Goal: Register for event/course

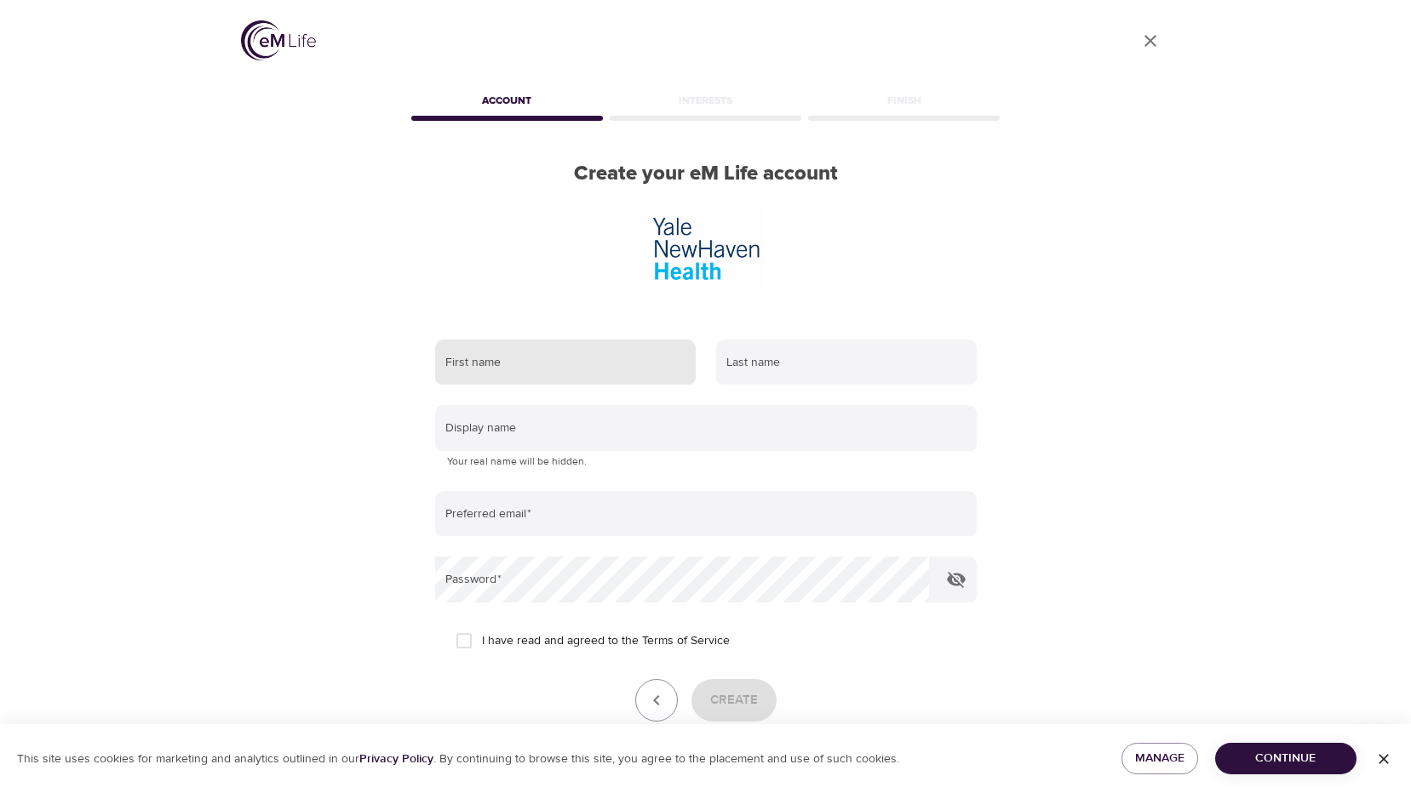
click at [571, 340] on input "text" at bounding box center [565, 363] width 261 height 46
type input "[PERSON_NAME]"
type input "GAILUNAS"
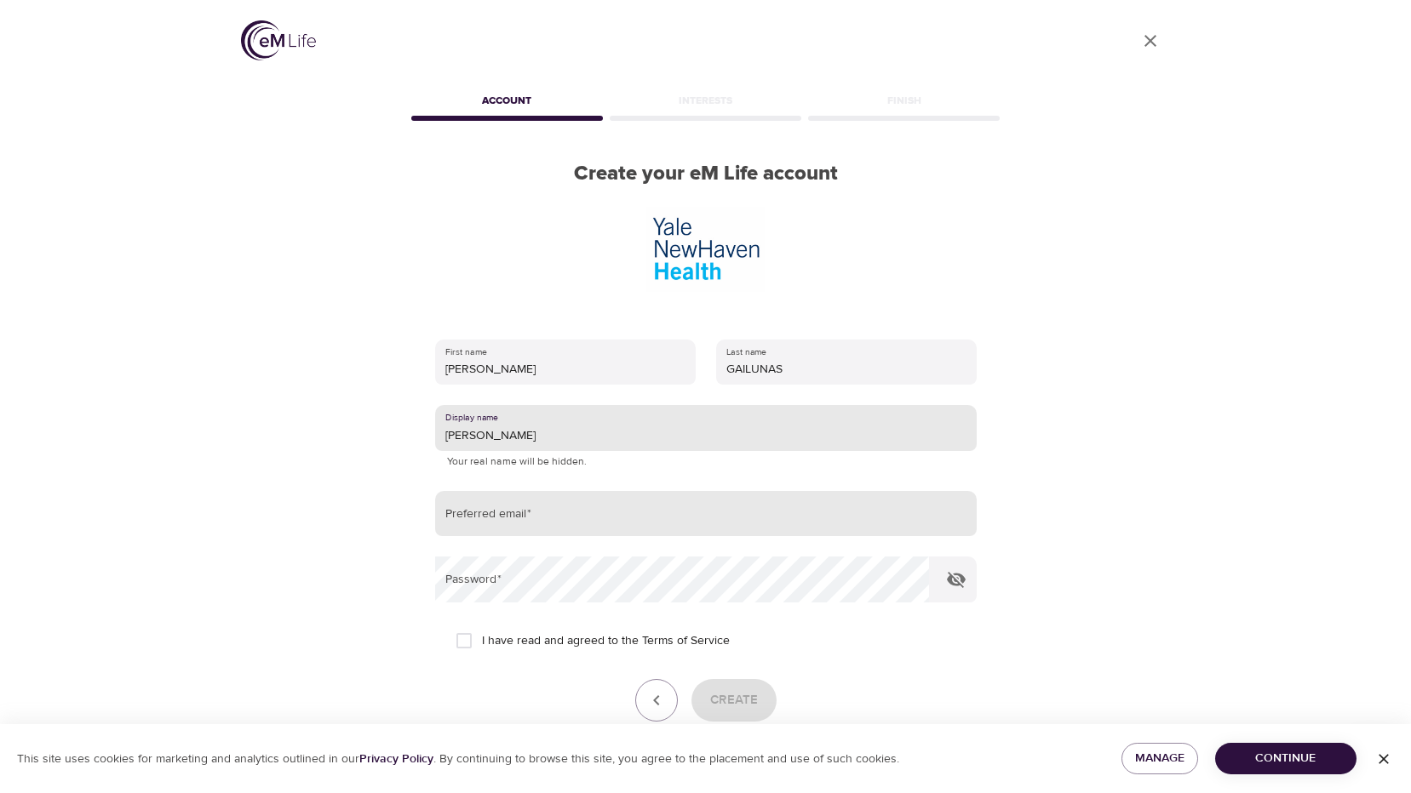
type input "[PERSON_NAME]"
click at [553, 491] on input "email" at bounding box center [705, 514] width 541 height 46
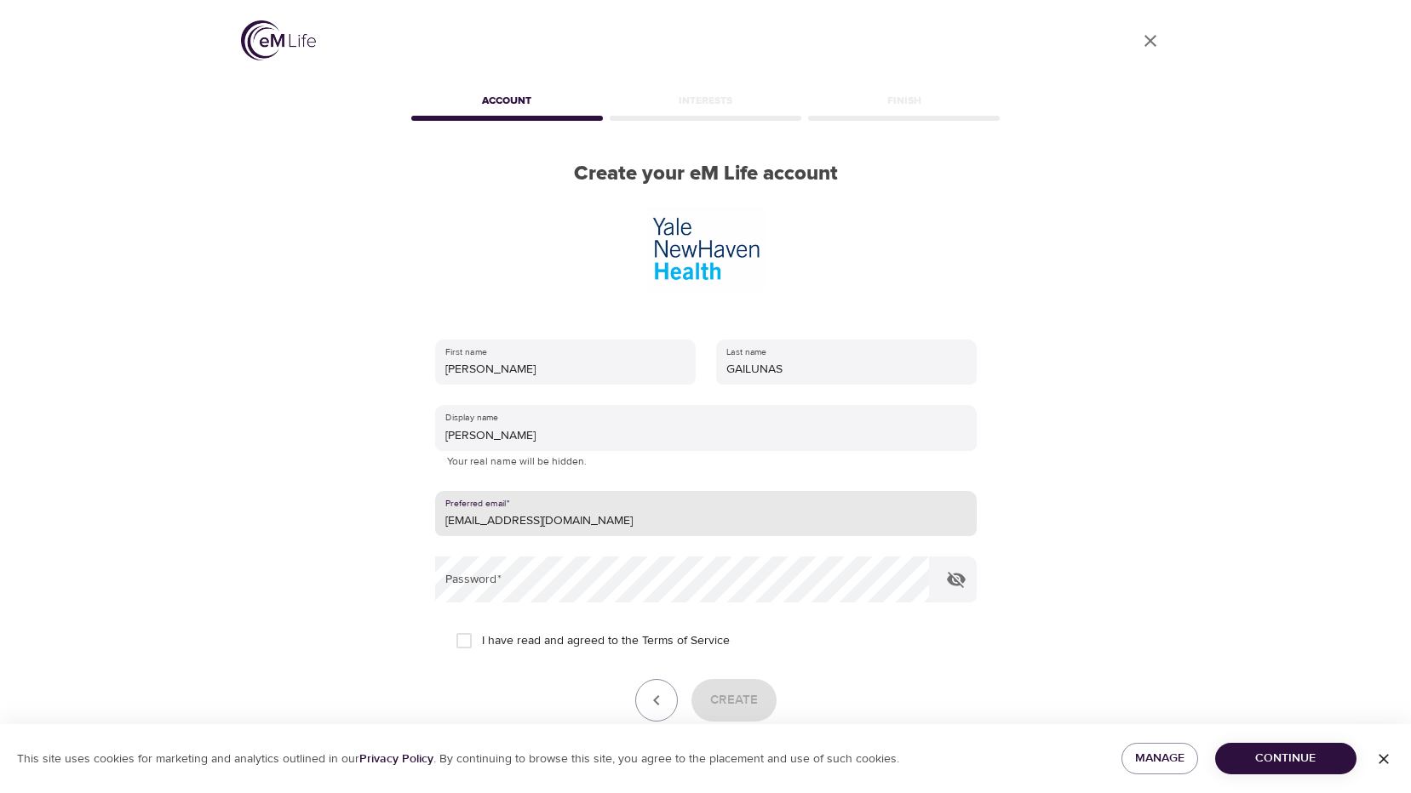
type input "[EMAIL_ADDRESS][DOMAIN_NAME]"
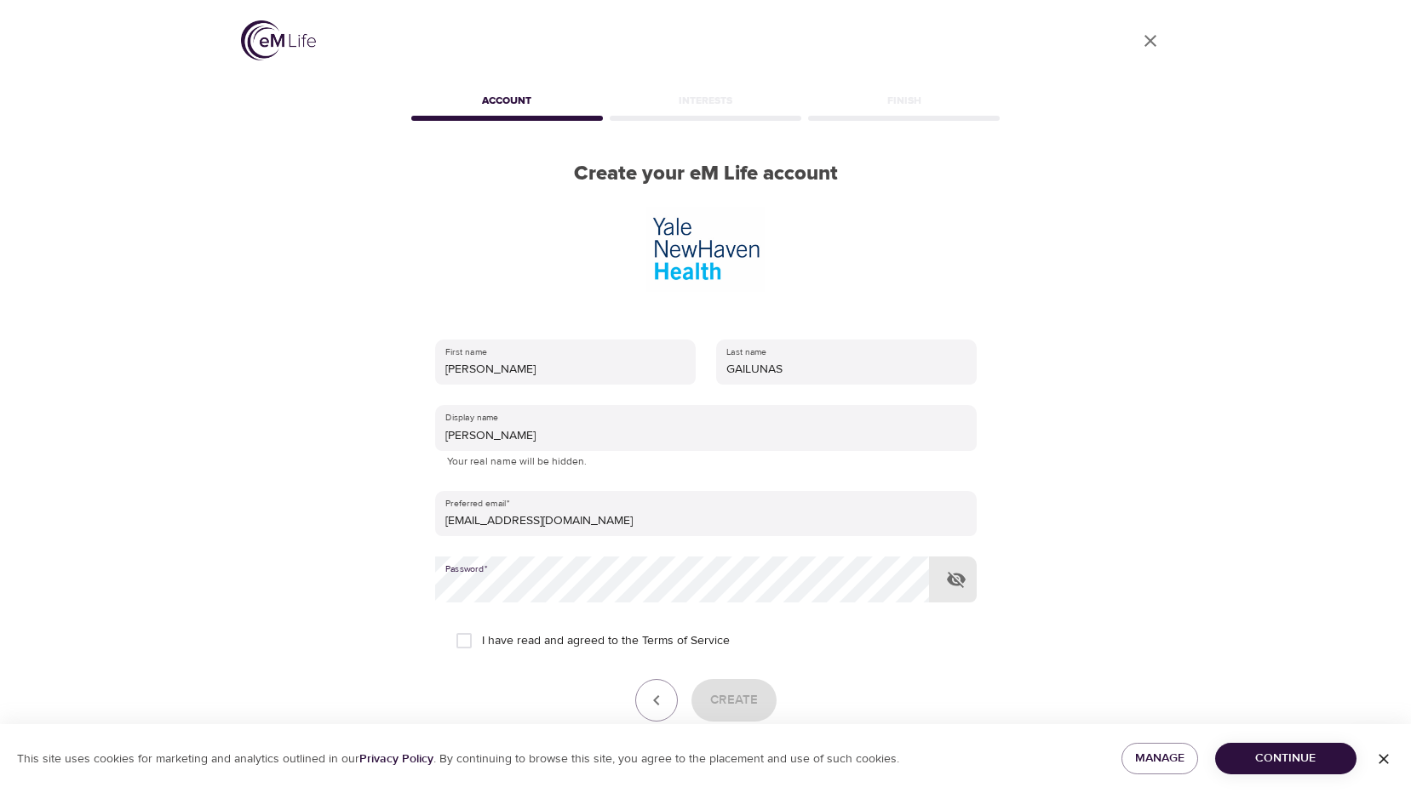
click at [460, 623] on input "I have read and agreed to the Terms of Service" at bounding box center [464, 641] width 36 height 36
checkbox input "true"
click at [723, 690] on span "Create" at bounding box center [734, 701] width 48 height 22
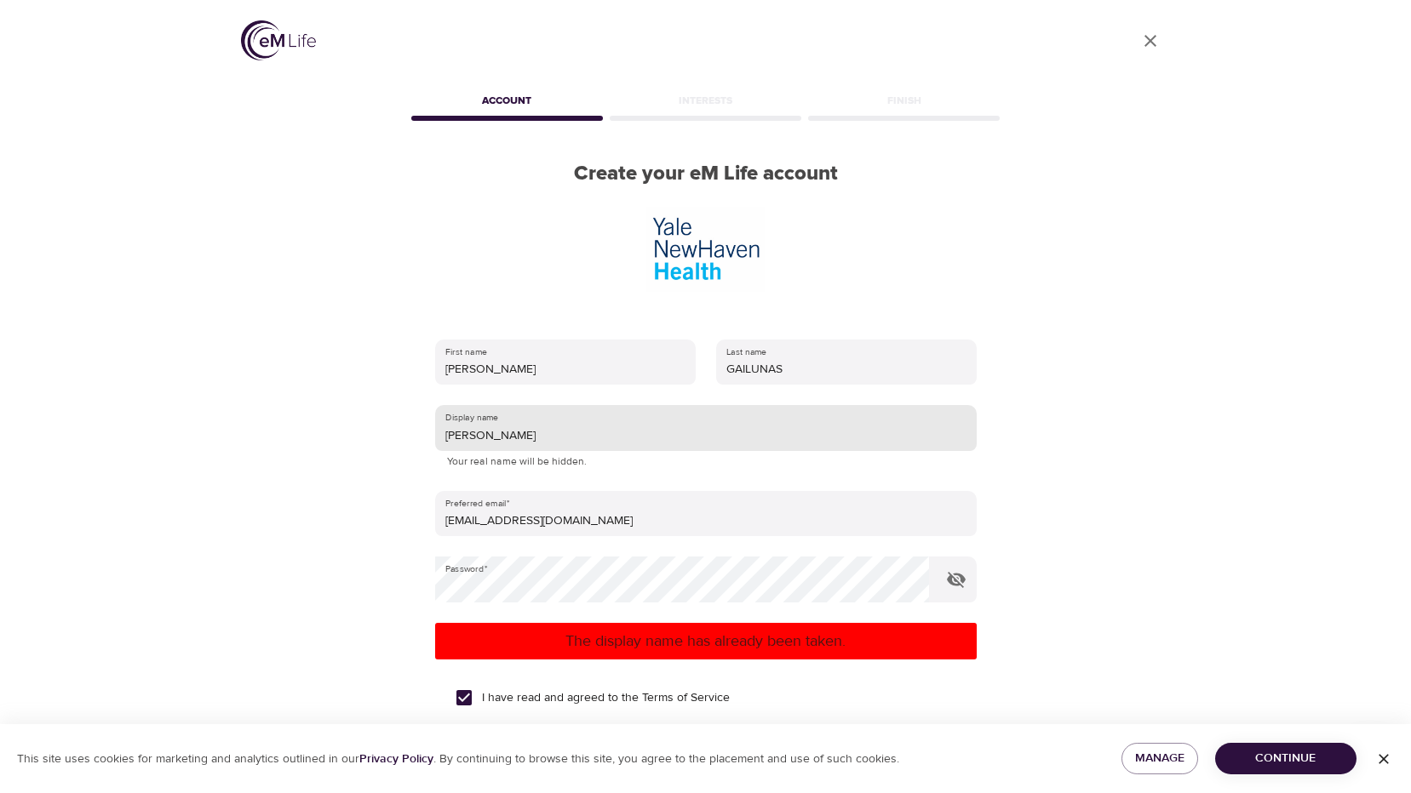
click at [553, 405] on input "[PERSON_NAME]" at bounding box center [705, 428] width 541 height 46
click at [738, 747] on span "Create" at bounding box center [734, 758] width 48 height 22
click at [560, 405] on input "MELANIEG" at bounding box center [705, 428] width 541 height 46
type input "MELANIEGFUDGE"
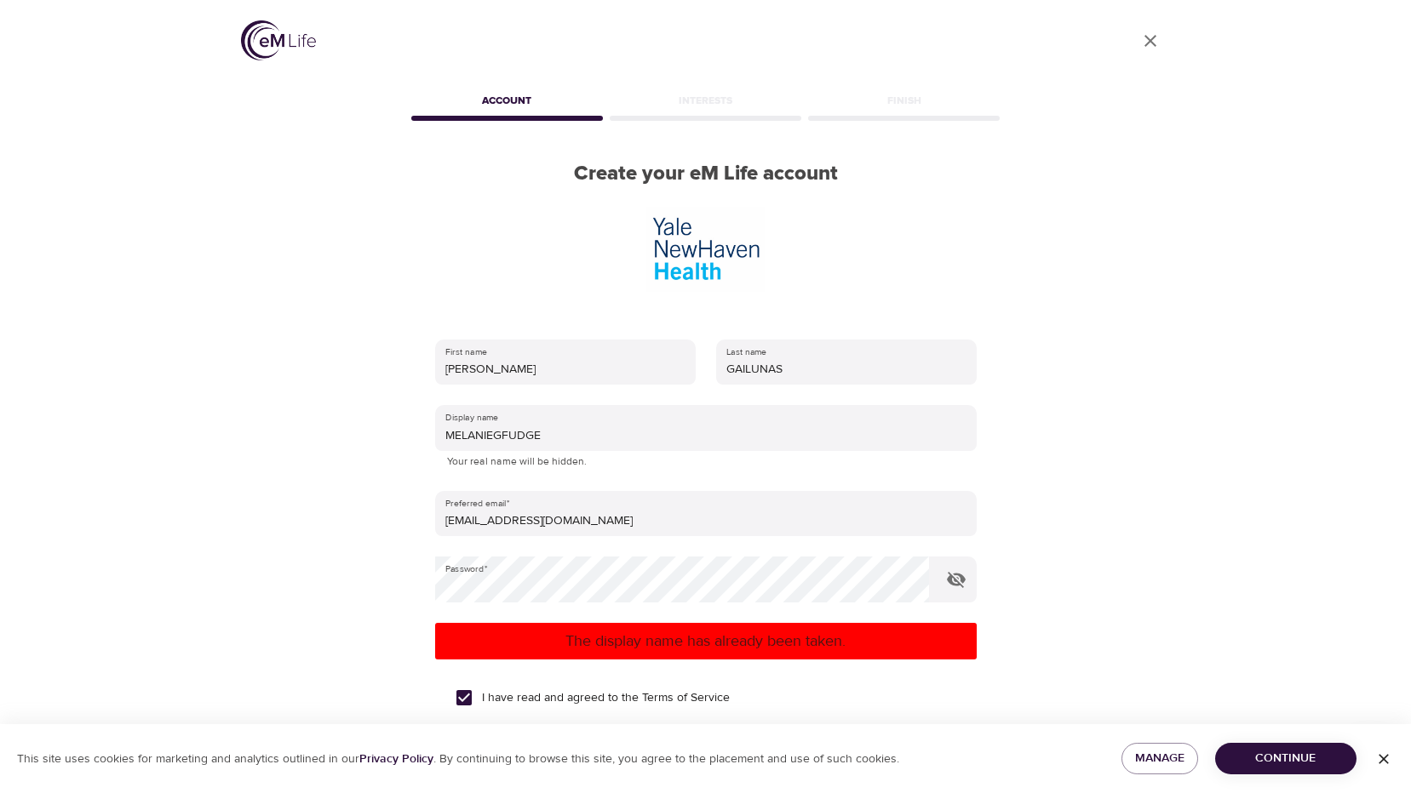
click at [731, 747] on span "Create" at bounding box center [734, 758] width 48 height 22
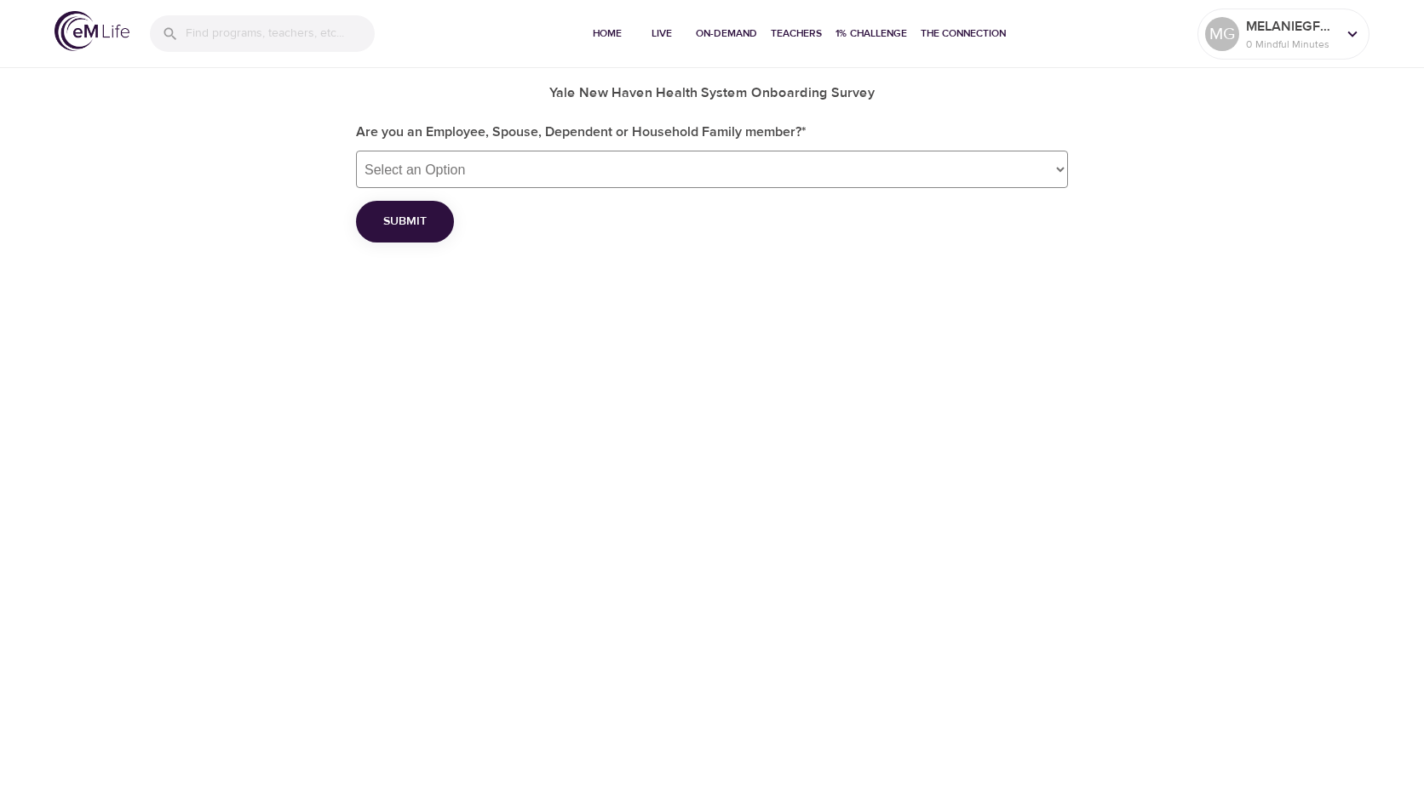
click at [759, 182] on select "Select an Option Employee Spouse Dependent Household Family member" at bounding box center [712, 169] width 712 height 37
select select "employee"
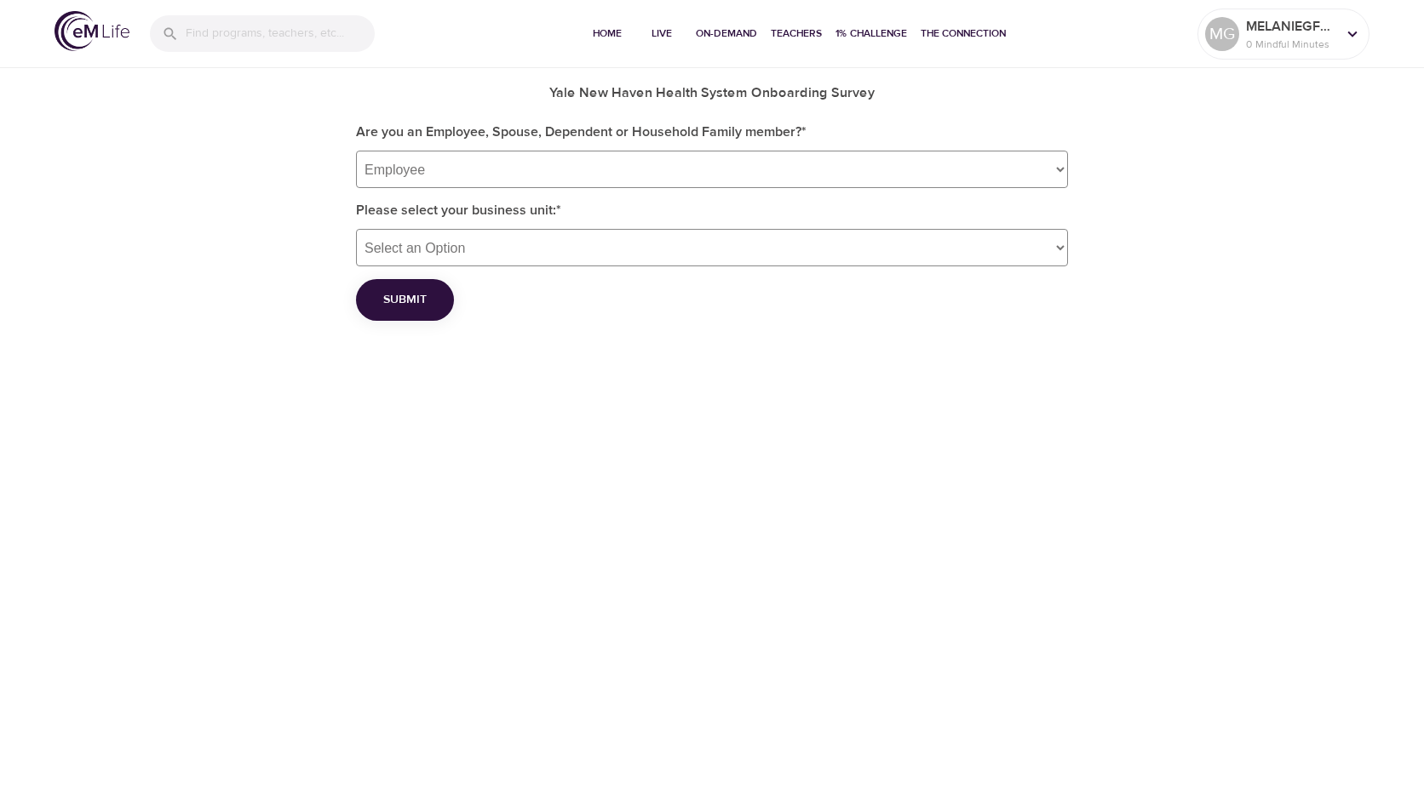
click at [554, 257] on select "Select an Option [GEOGRAPHIC_DATA] Community Medical Staff [GEOGRAPHIC_DATA] [P…" at bounding box center [712, 247] width 712 height 37
select select "4"
click at [356, 229] on select "Select an Option [GEOGRAPHIC_DATA] Community Medical Staff [GEOGRAPHIC_DATA] [P…" at bounding box center [712, 247] width 712 height 37
click at [412, 306] on span "Submit" at bounding box center [404, 299] width 43 height 21
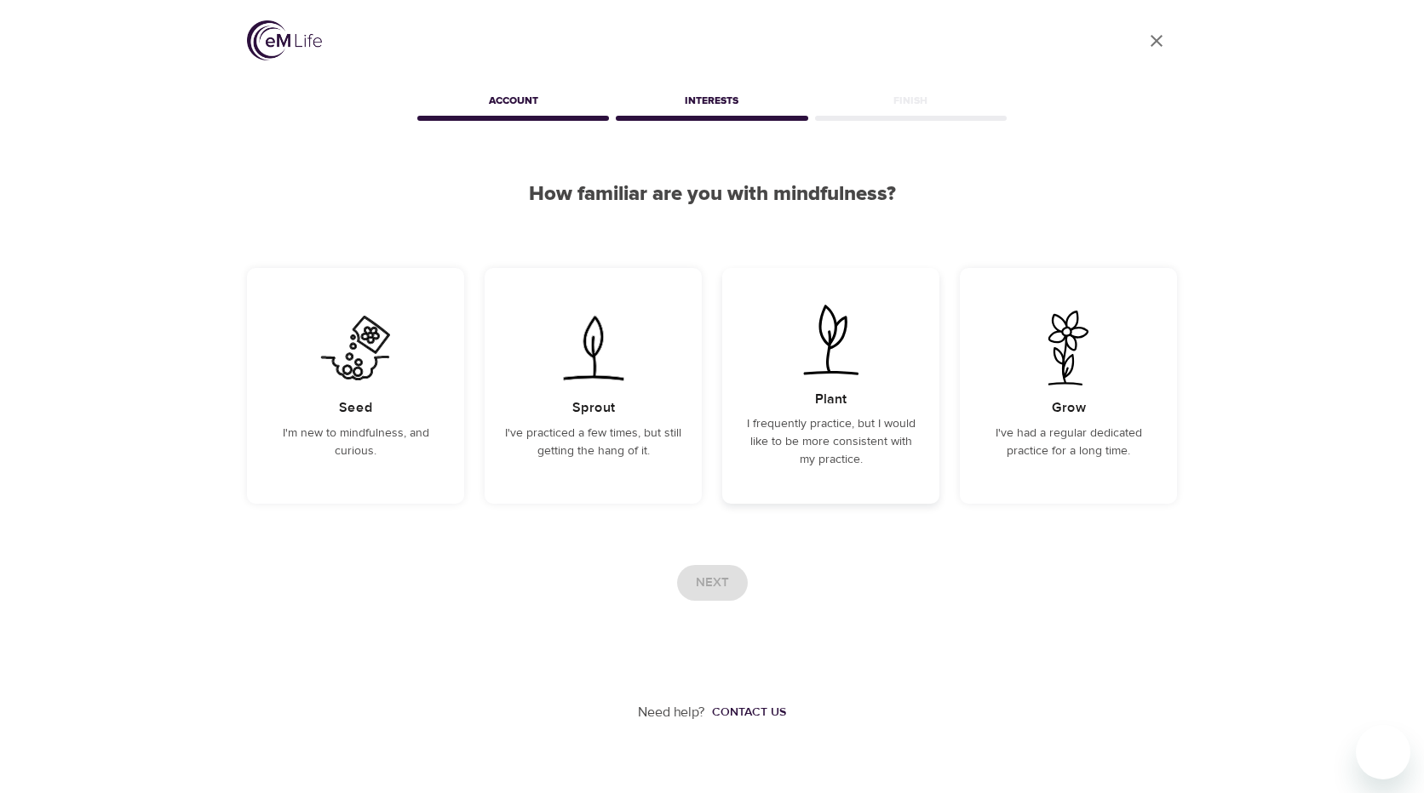
click at [827, 360] on img at bounding box center [831, 339] width 86 height 75
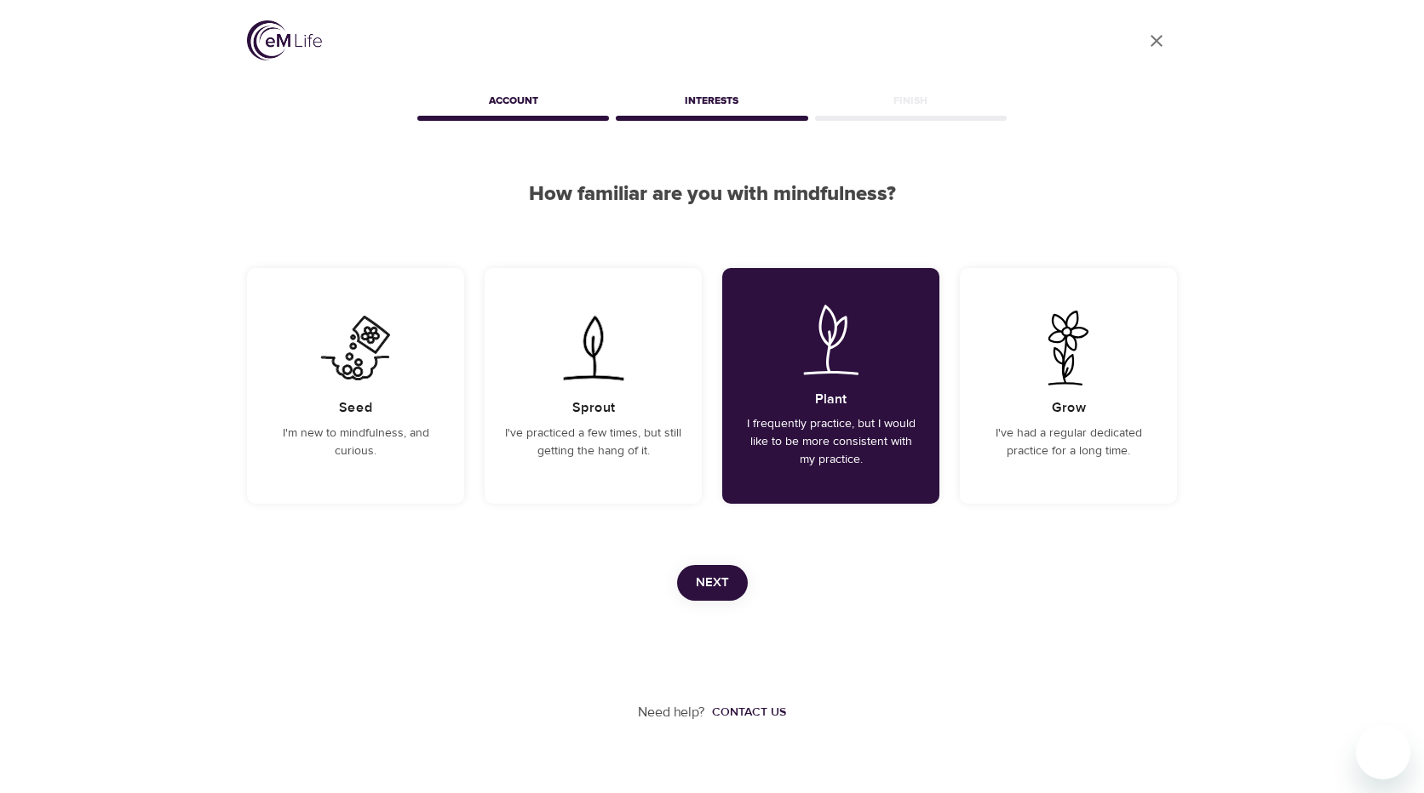
click at [722, 583] on span "Next" at bounding box center [712, 583] width 33 height 22
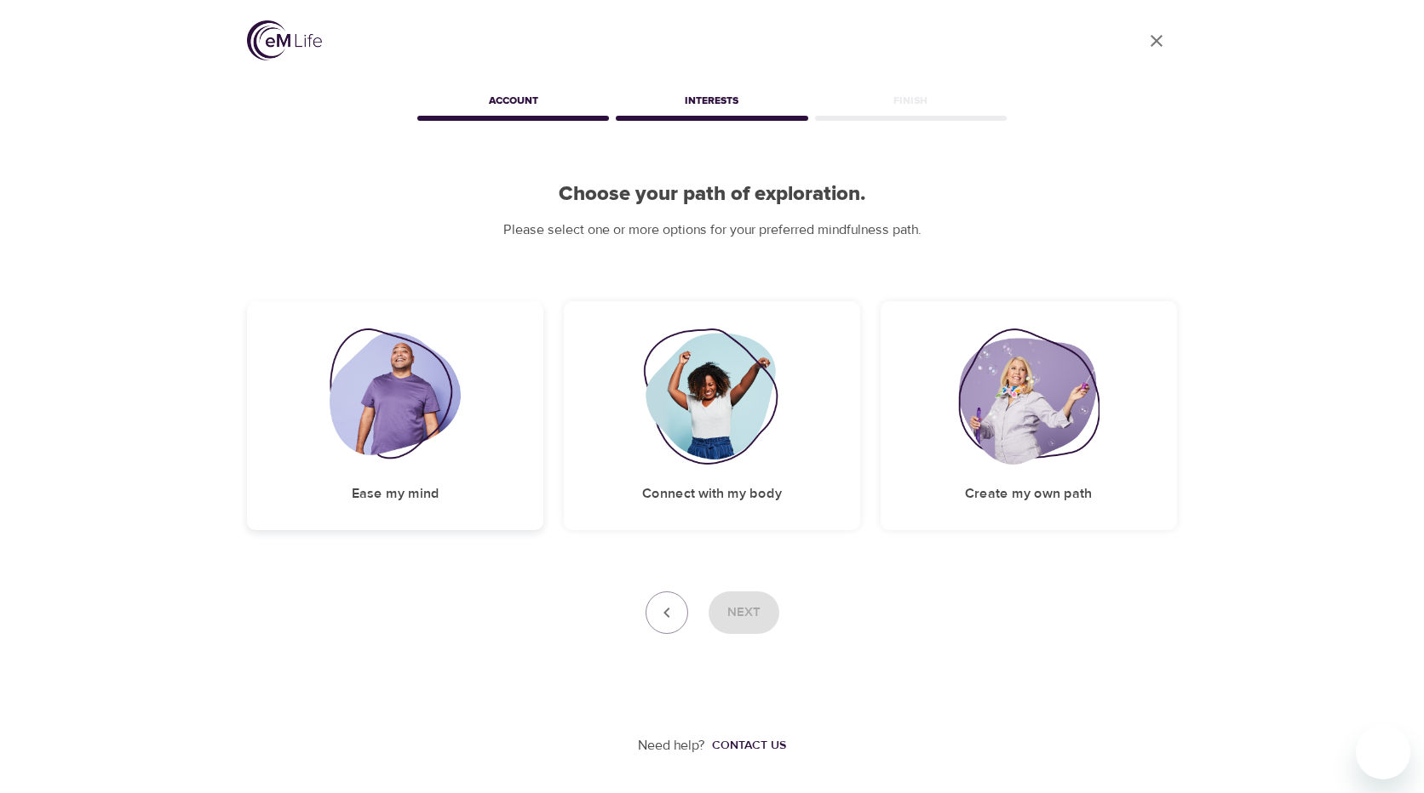
click at [343, 346] on div "Ease my mind" at bounding box center [395, 415] width 296 height 229
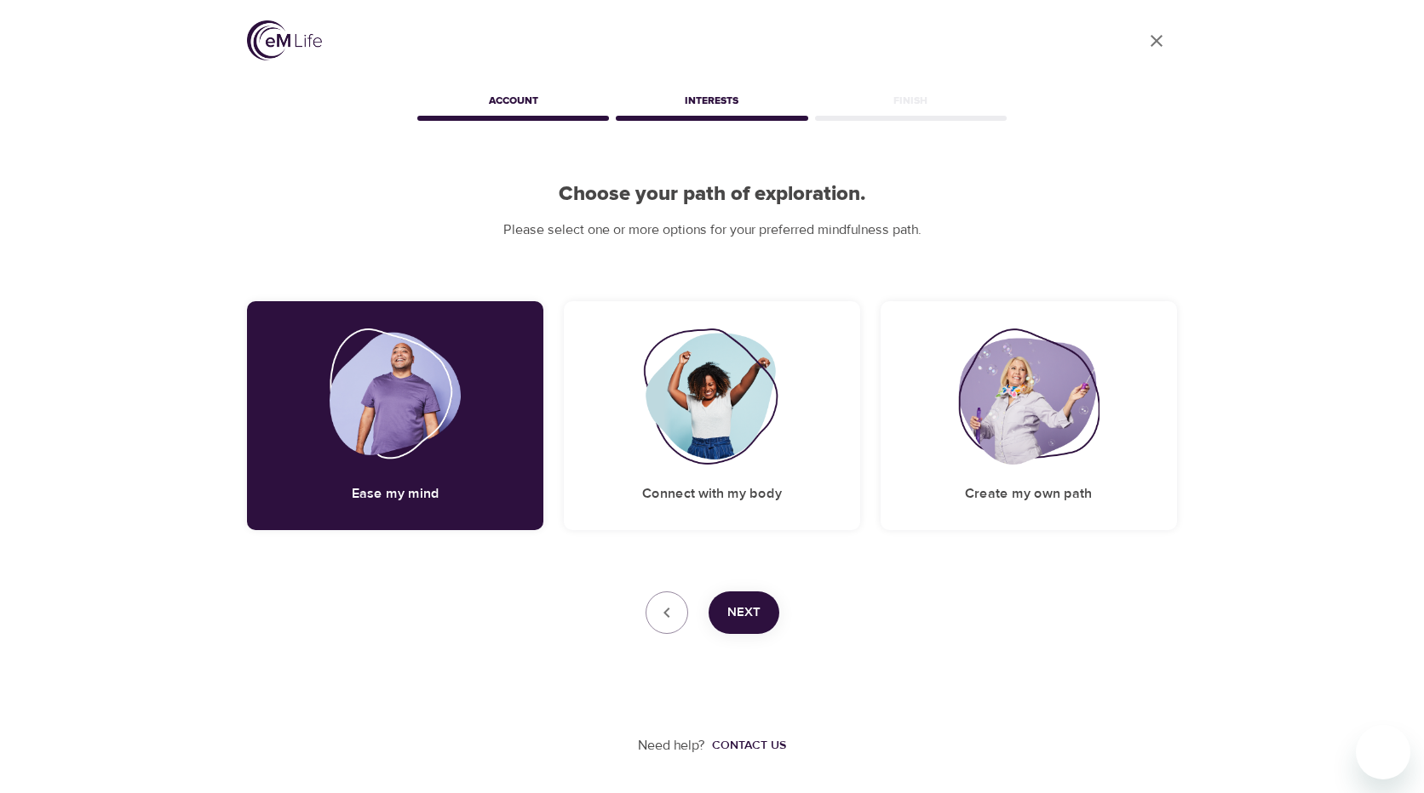
click at [731, 602] on span "Next" at bounding box center [743, 613] width 33 height 22
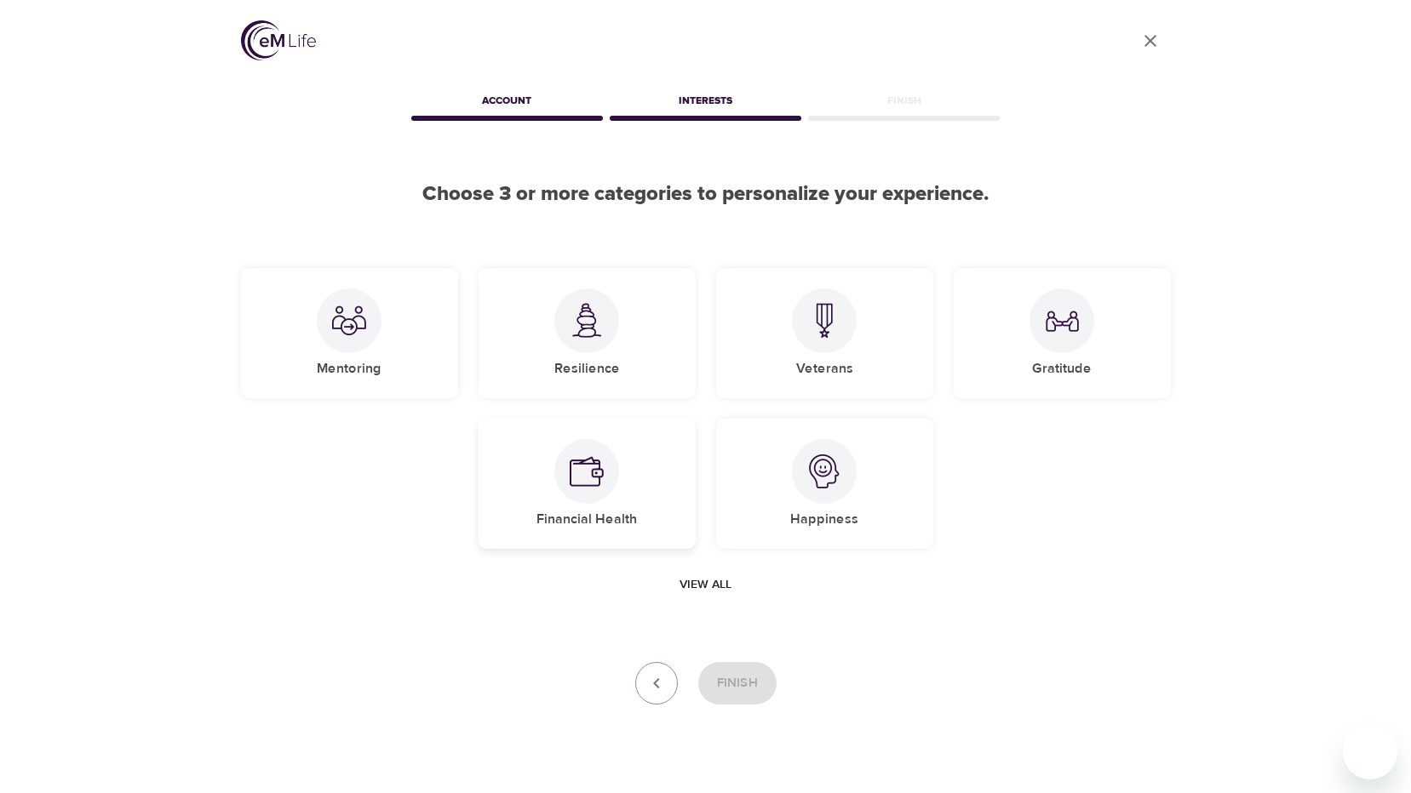
click at [583, 487] on img at bounding box center [587, 472] width 34 height 34
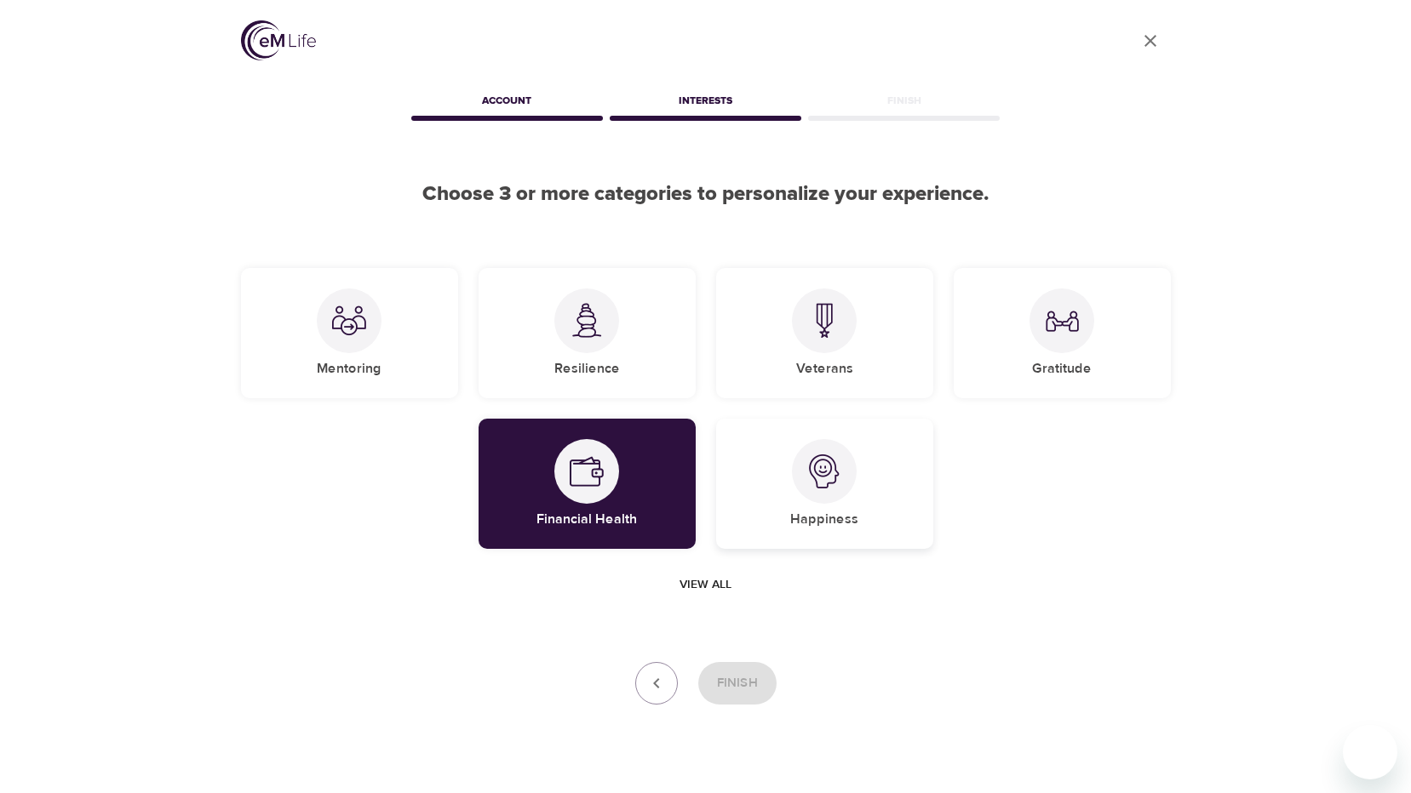
click at [808, 484] on div at bounding box center [824, 471] width 65 height 65
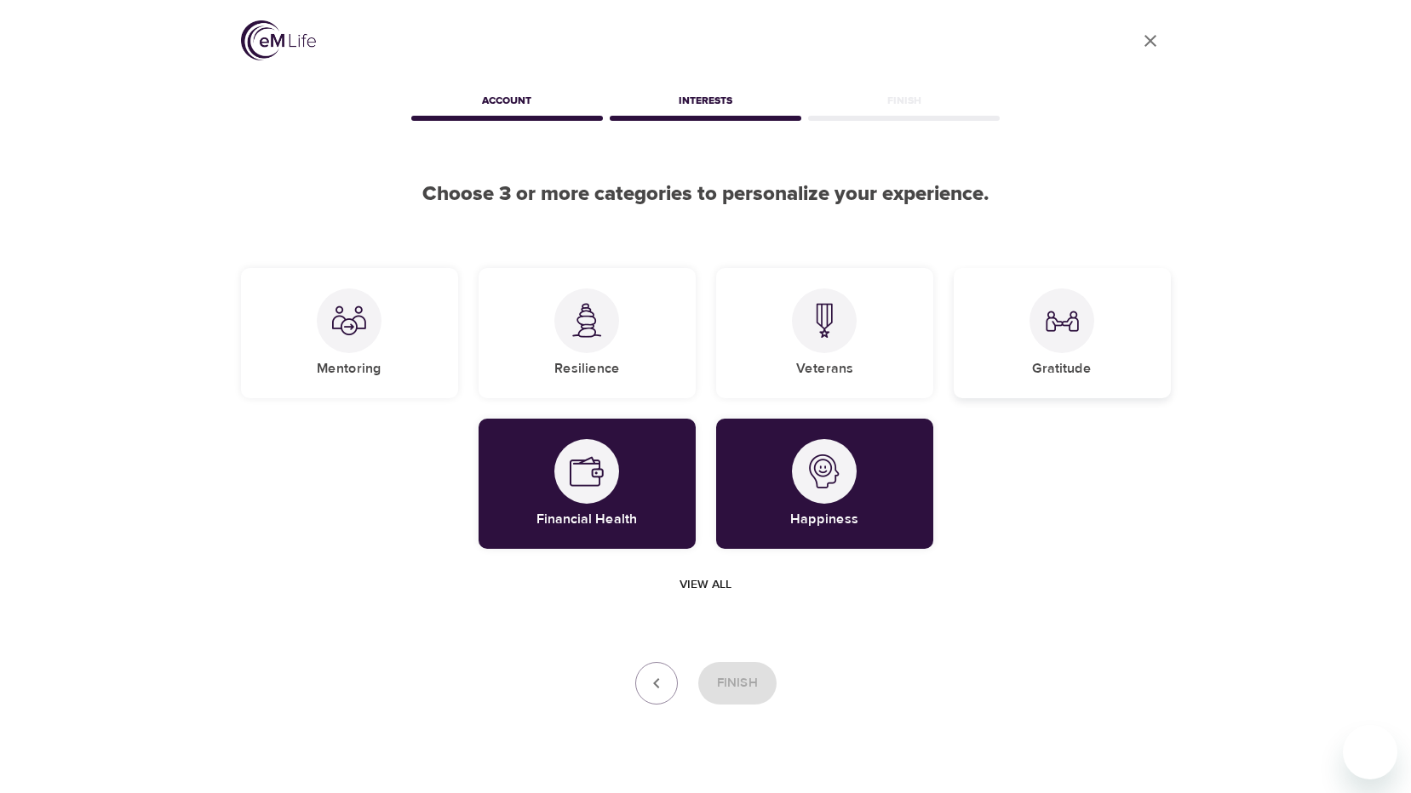
click at [1039, 362] on h5 "Gratitude" at bounding box center [1062, 369] width 60 height 18
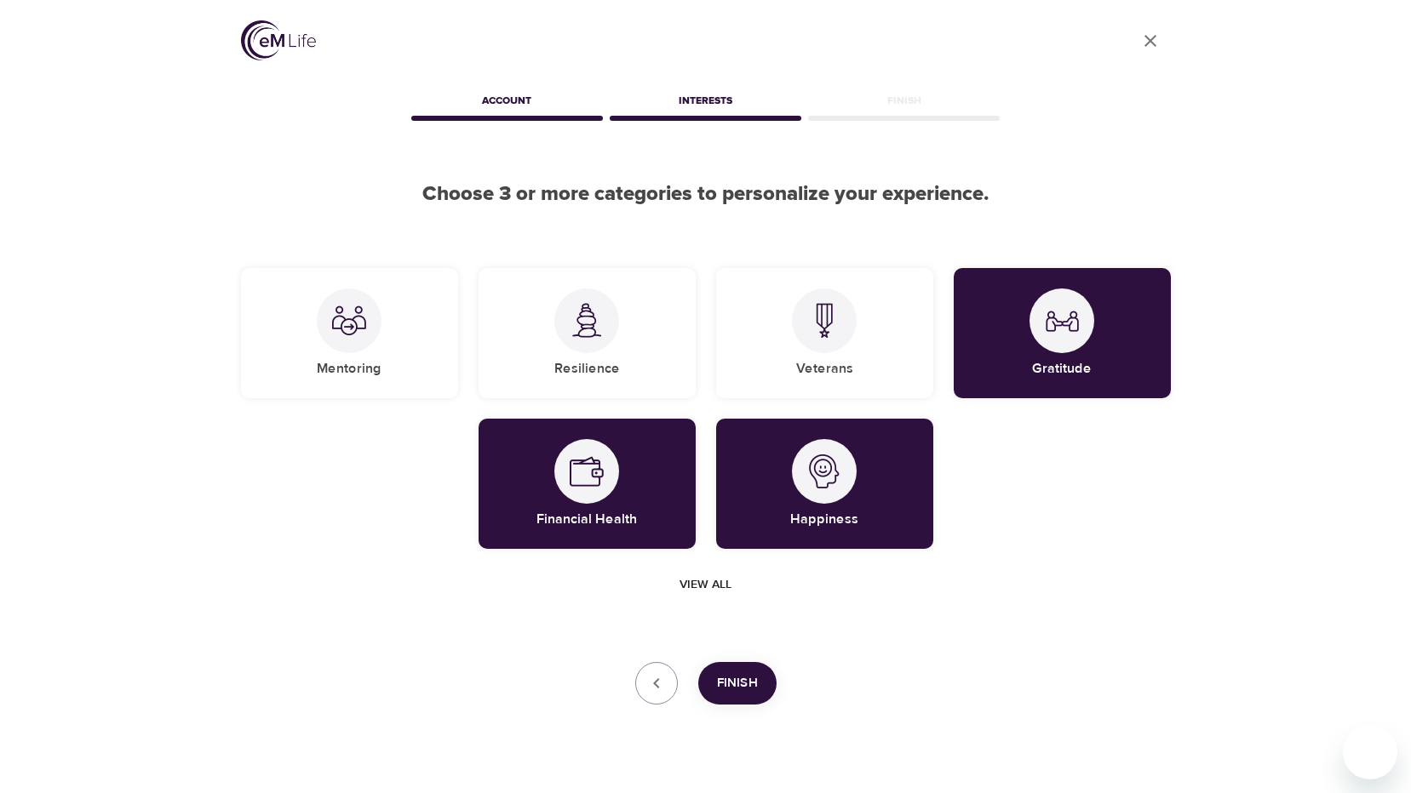
click at [733, 679] on span "Finish" at bounding box center [737, 684] width 41 height 22
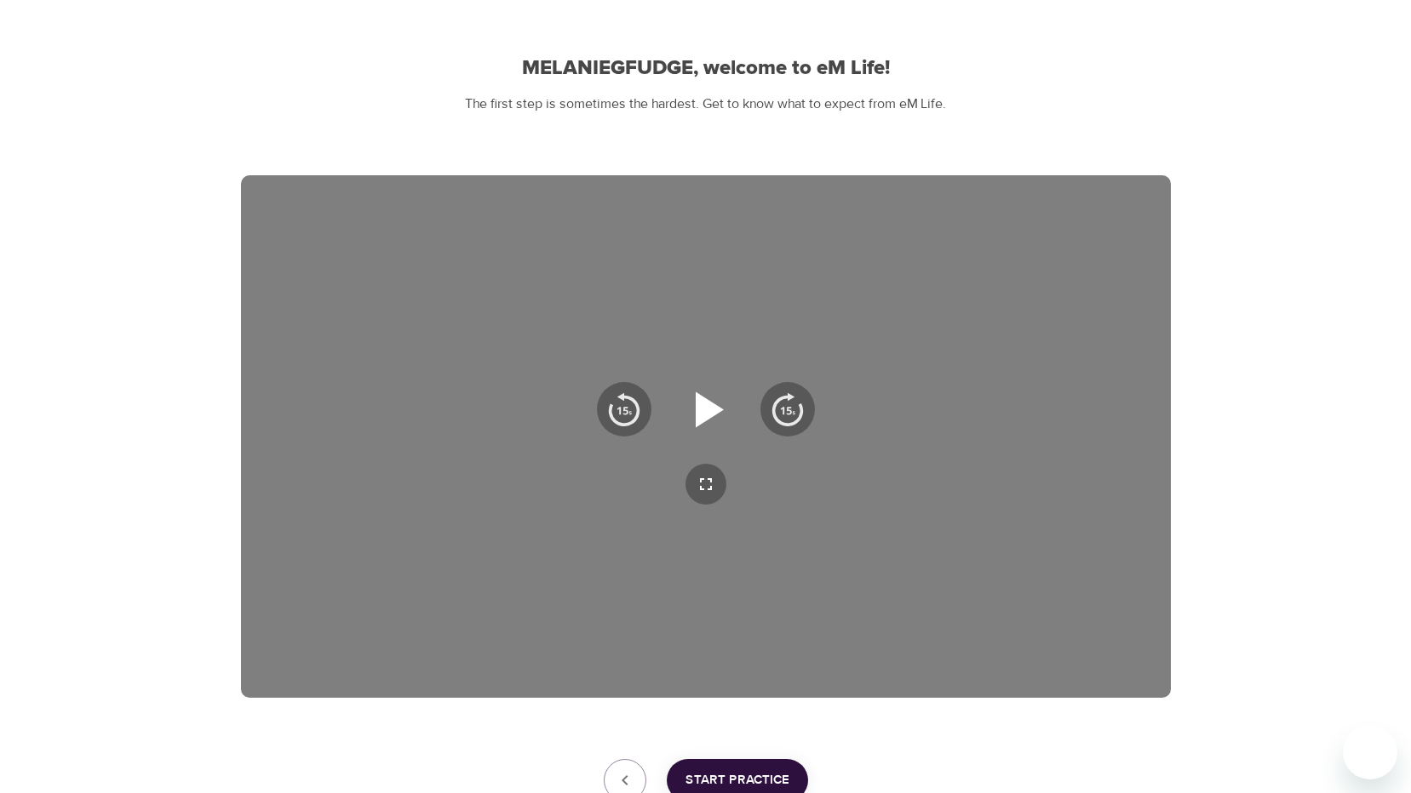
scroll to position [81, 0]
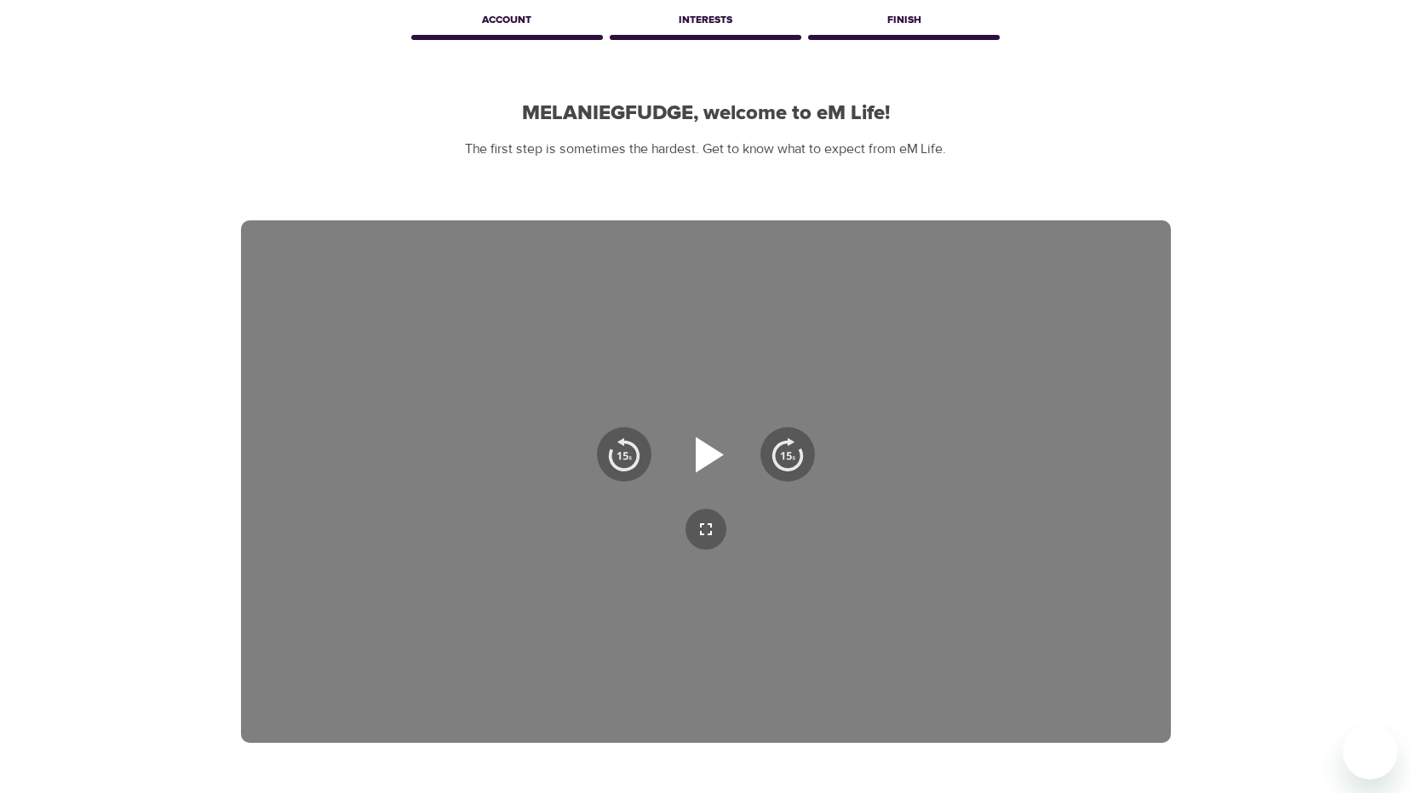
click at [721, 463] on icon "button" at bounding box center [705, 454] width 61 height 61
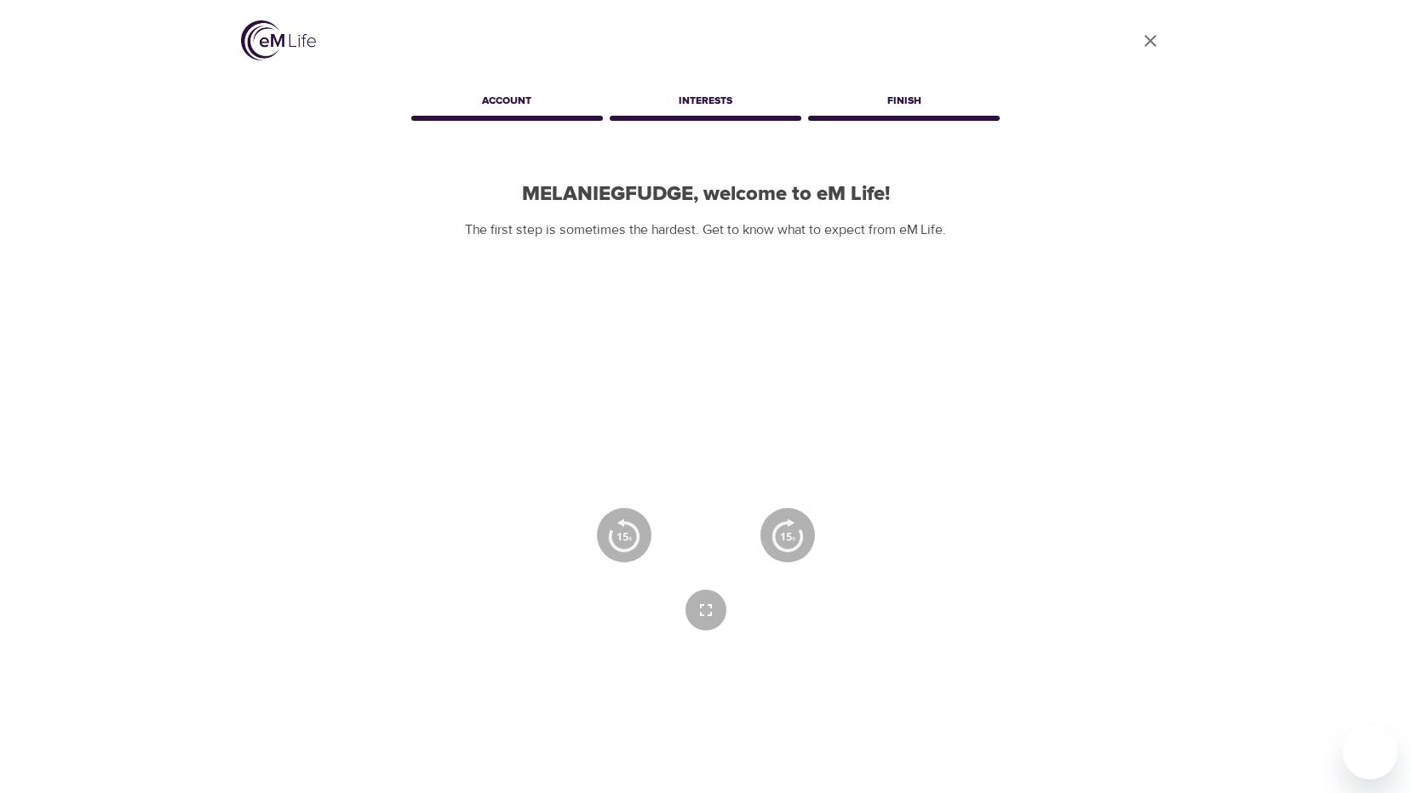
scroll to position [251, 0]
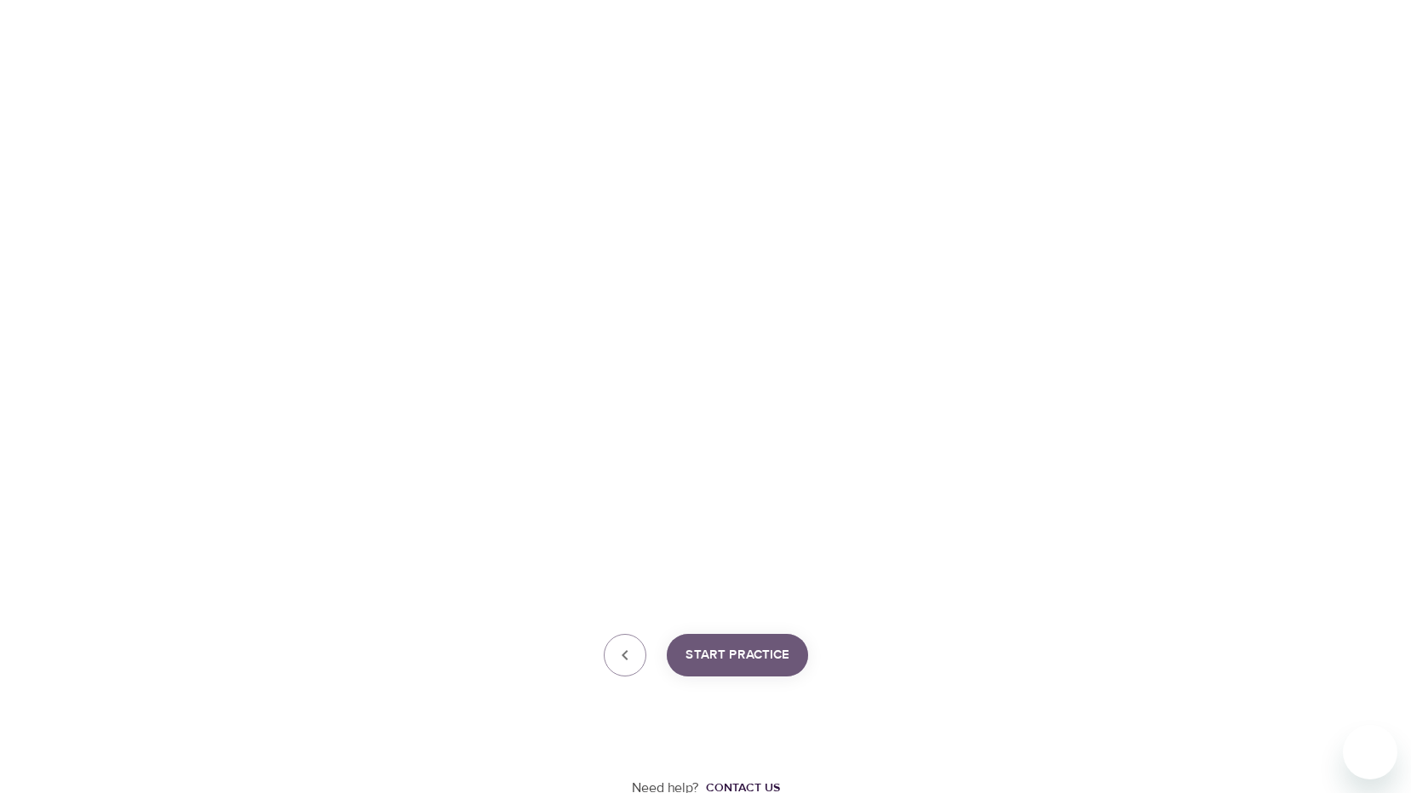
click at [763, 667] on button "Start Practice" at bounding box center [737, 655] width 141 height 43
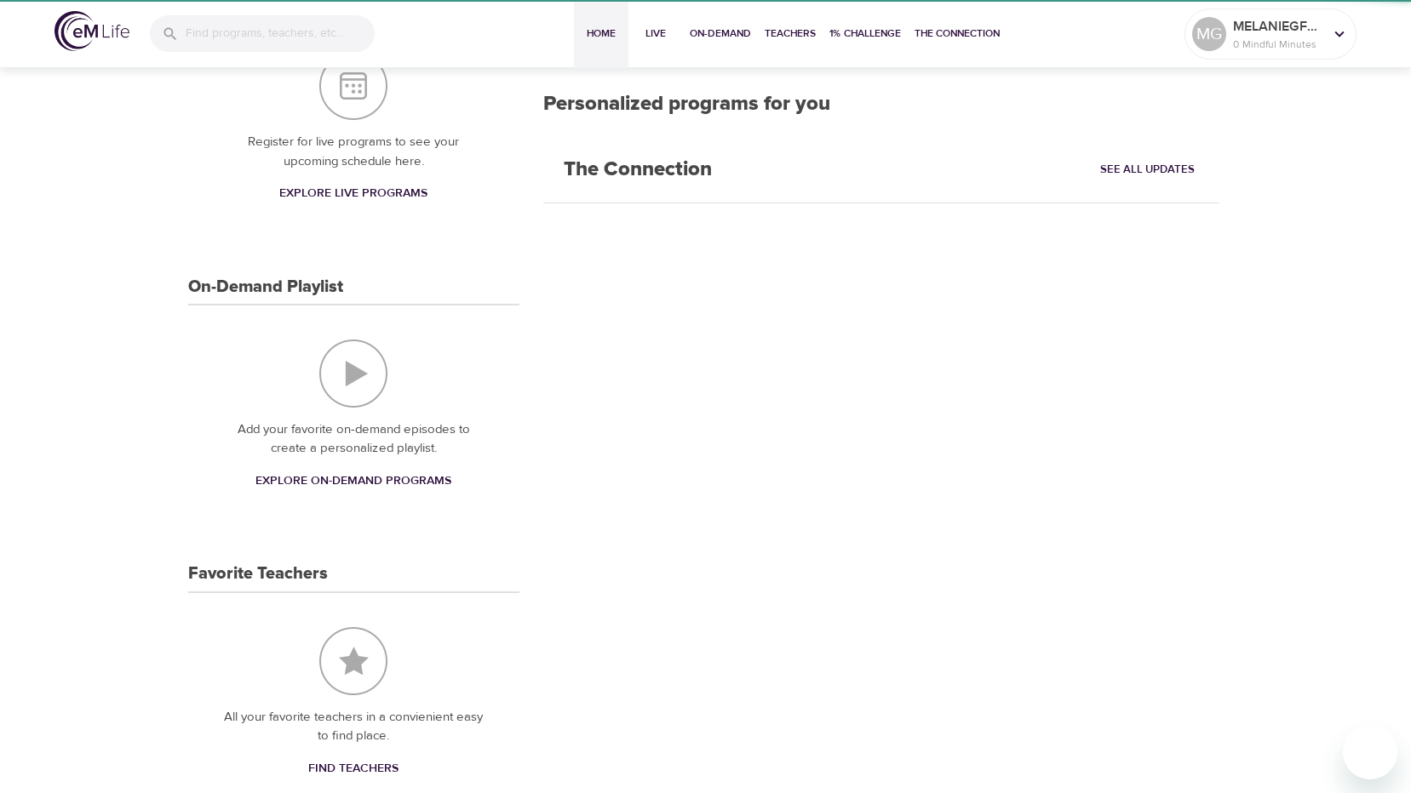
scroll to position [99, 0]
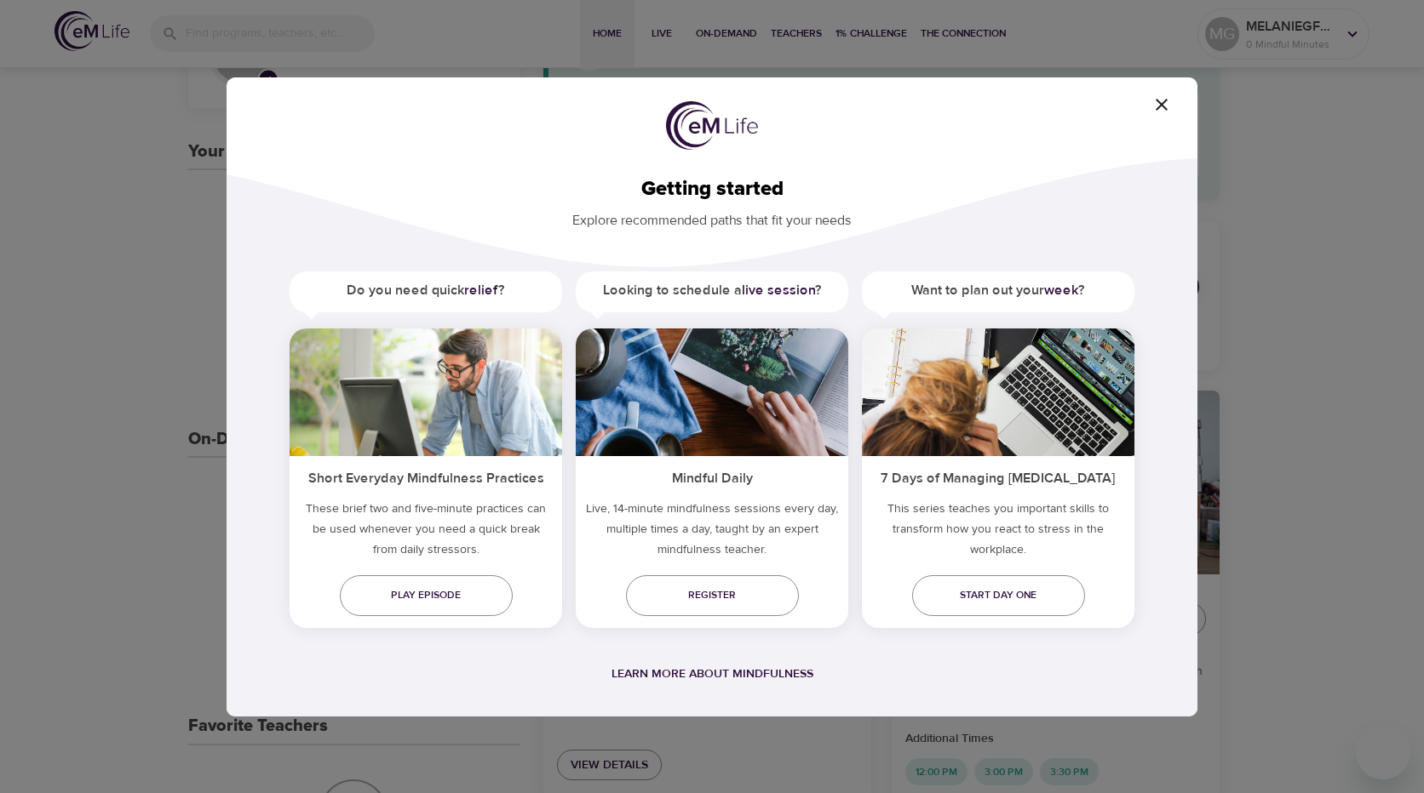
click at [1160, 101] on icon "button" at bounding box center [1161, 105] width 20 height 20
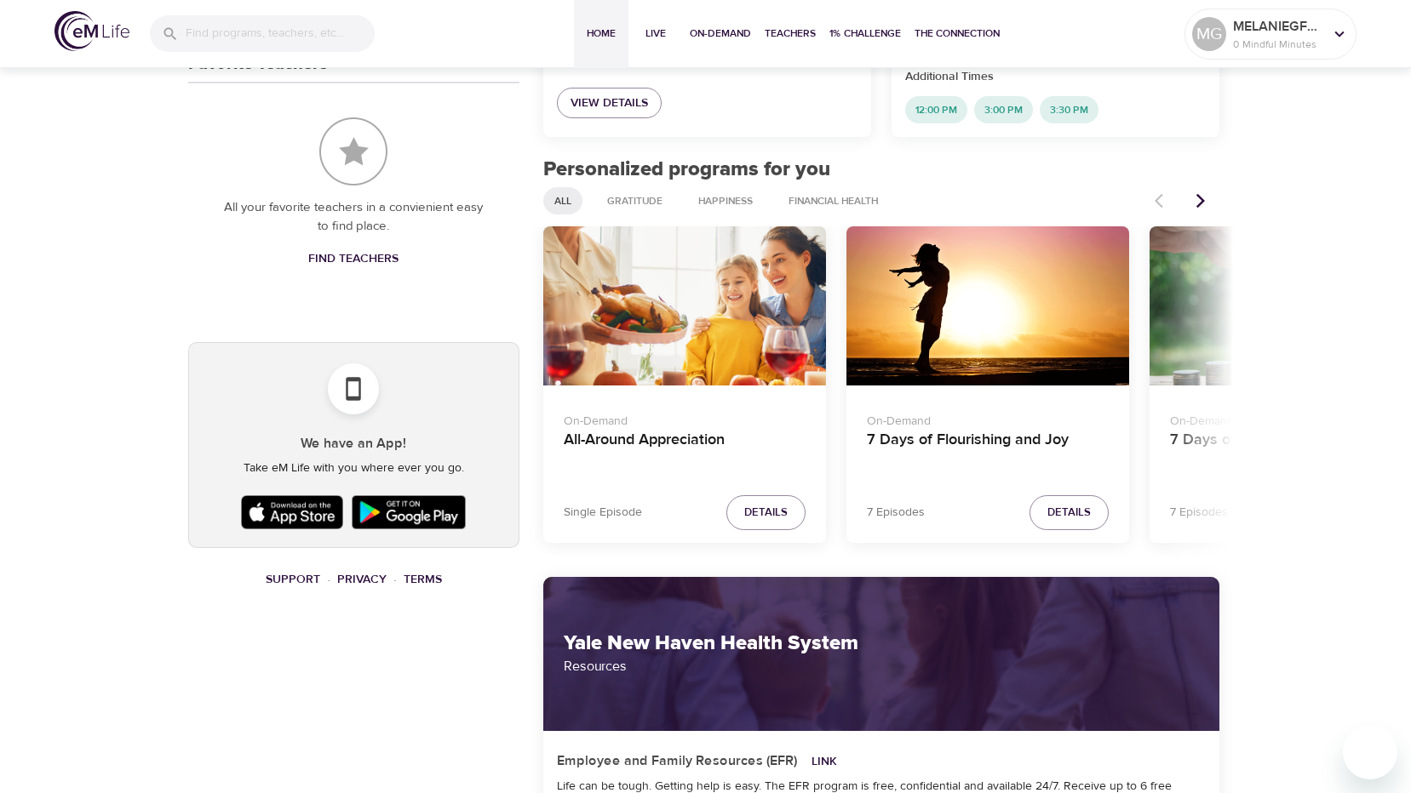
scroll to position [766, 0]
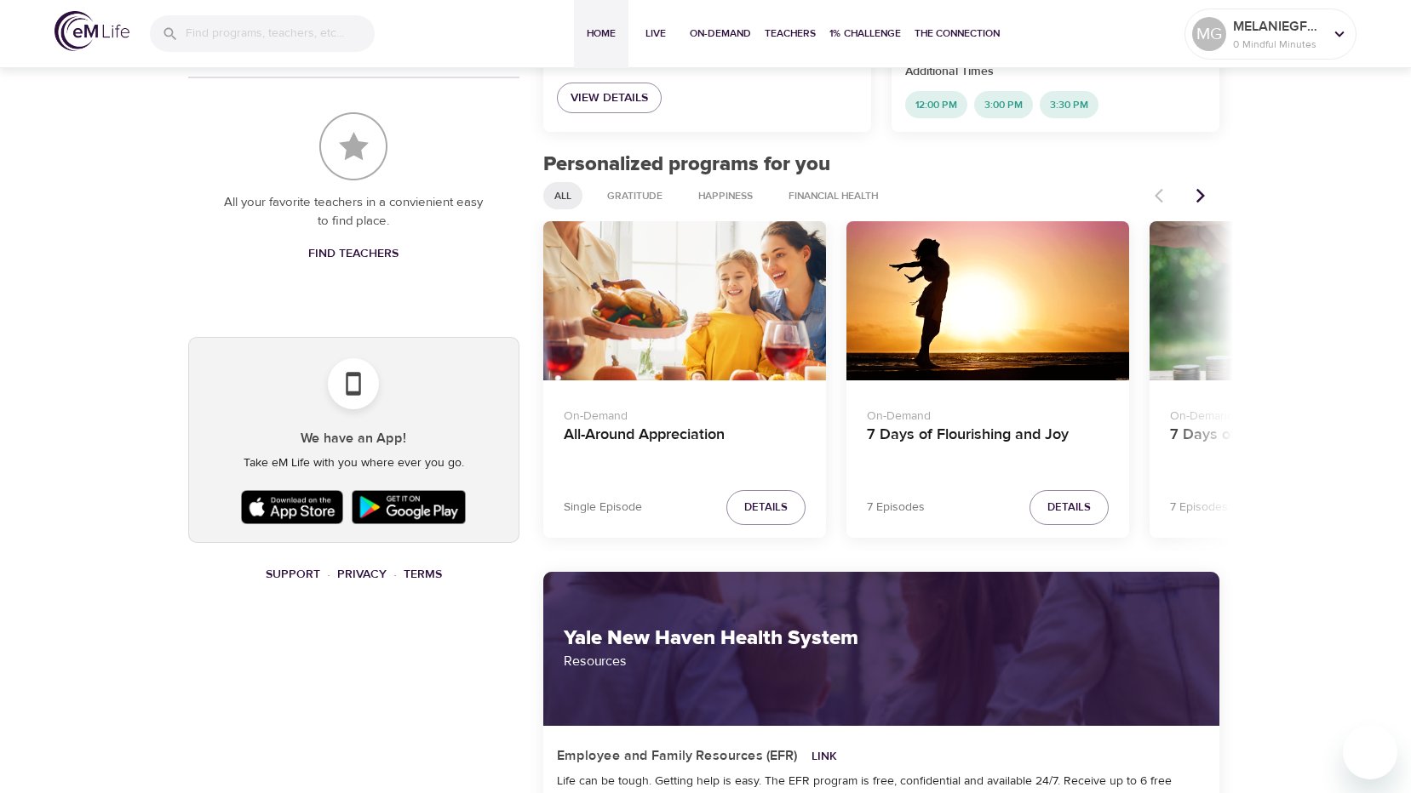
click at [283, 486] on img at bounding box center [292, 507] width 111 height 43
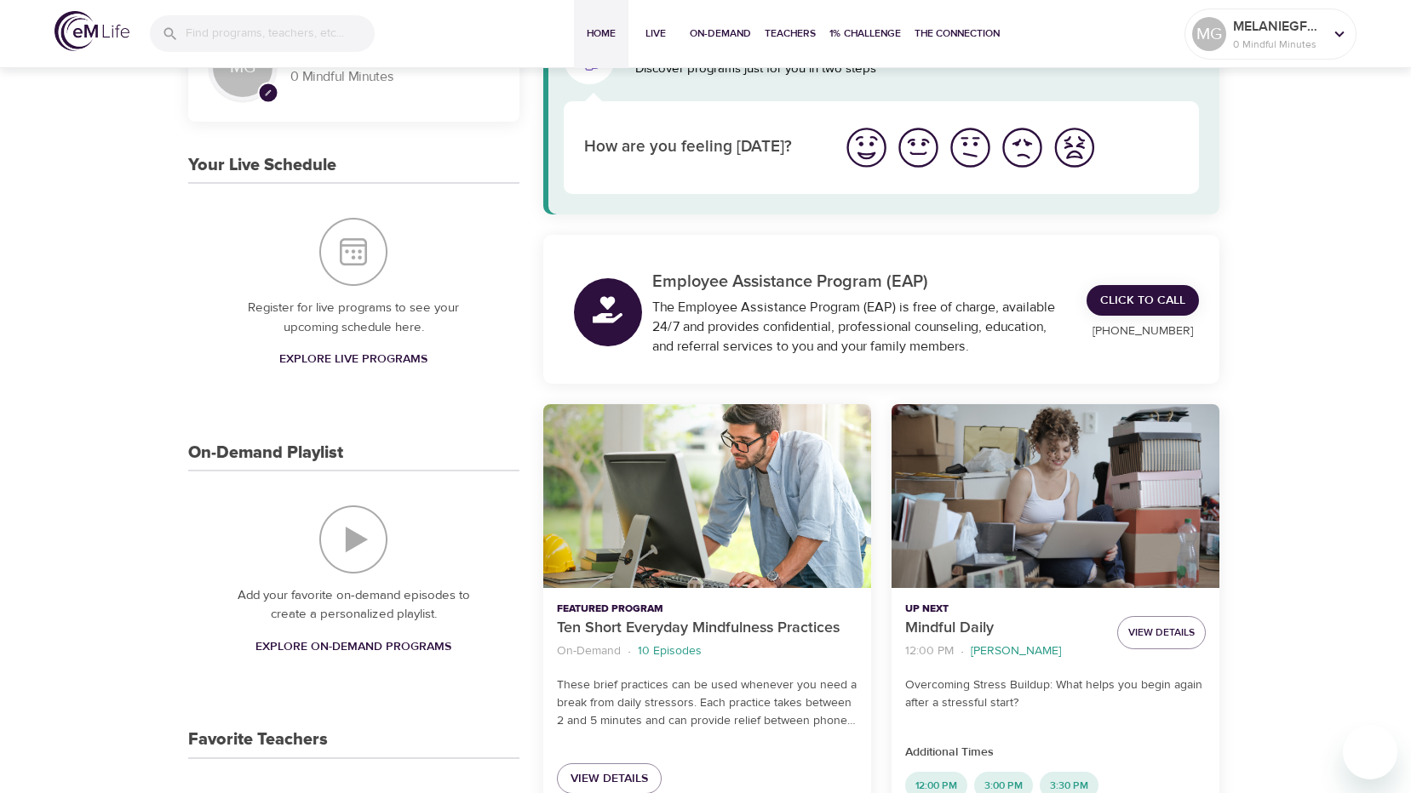
scroll to position [0, 0]
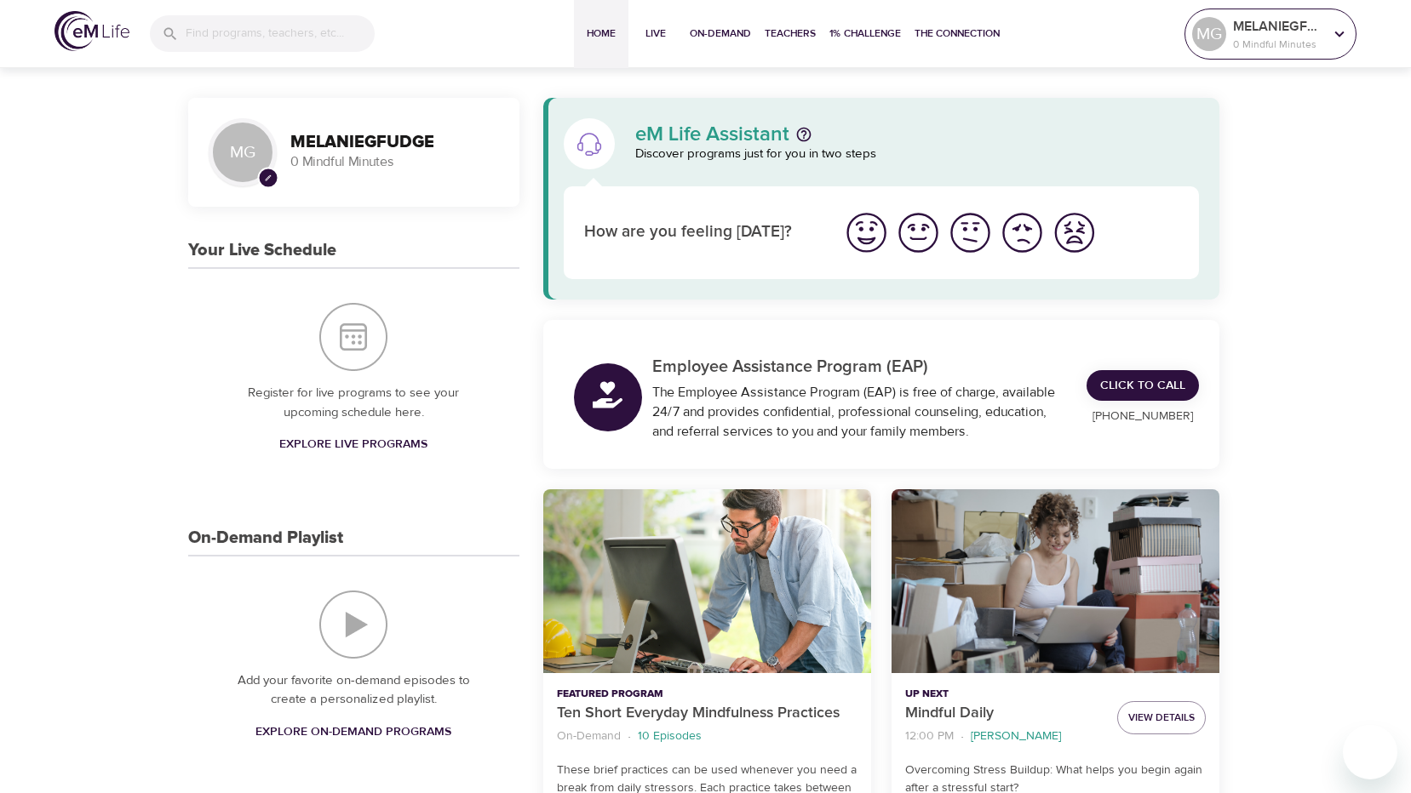
click at [1303, 27] on p "MELANIEGFUDGE" at bounding box center [1278, 26] width 90 height 20
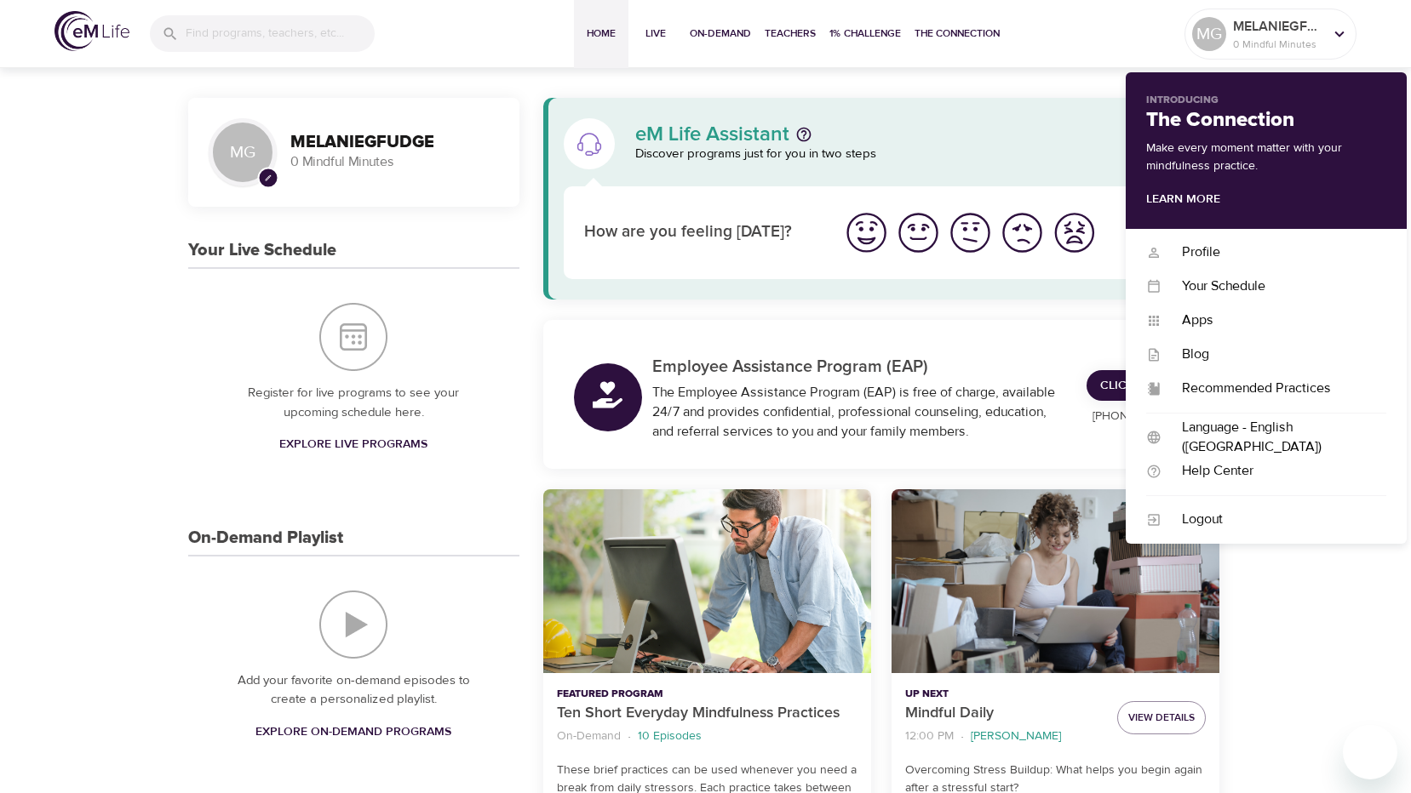
click at [1129, 48] on div "Home Live On-Demand Teachers 1% Challenge The Connection" at bounding box center [789, 34] width 789 height 68
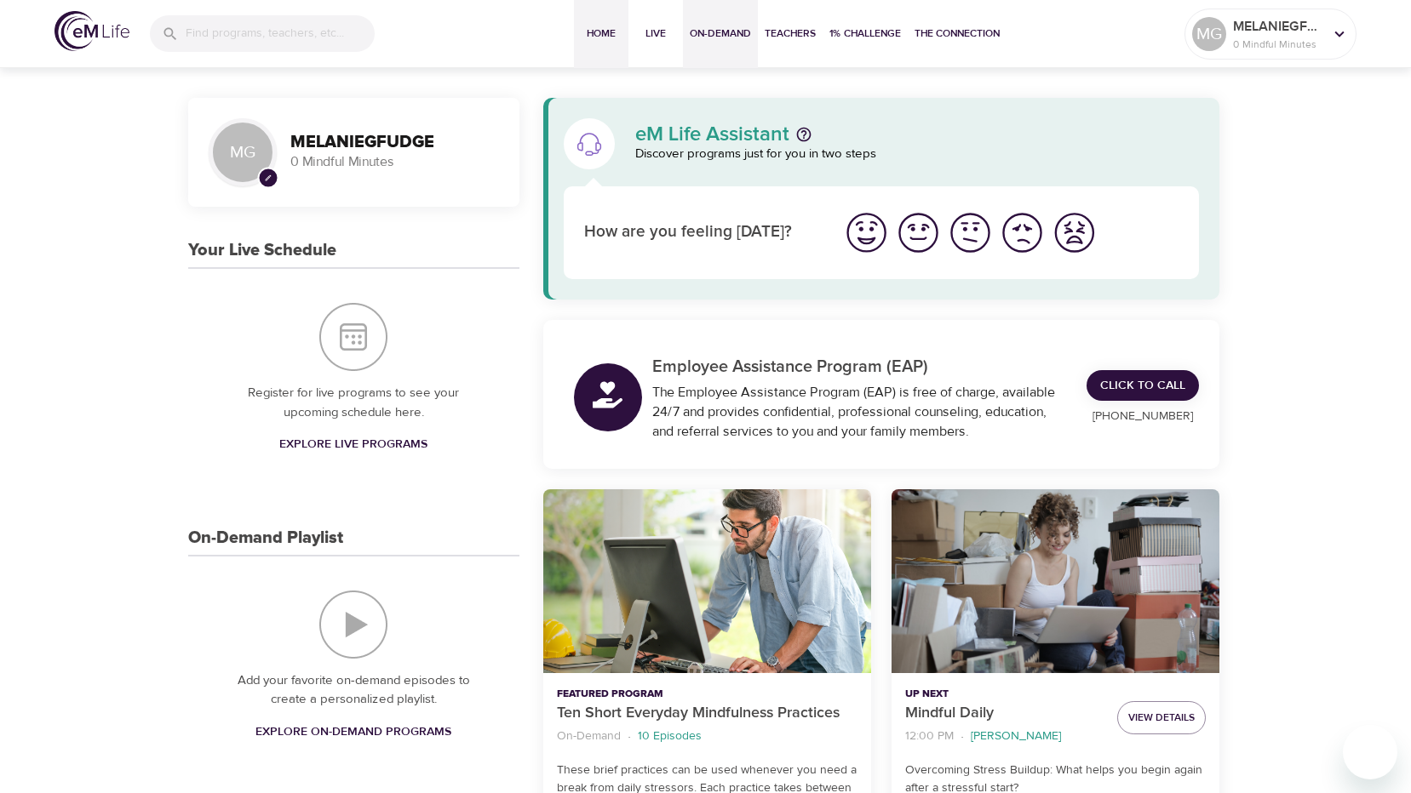
click at [690, 36] on span "On-Demand" at bounding box center [720, 34] width 61 height 18
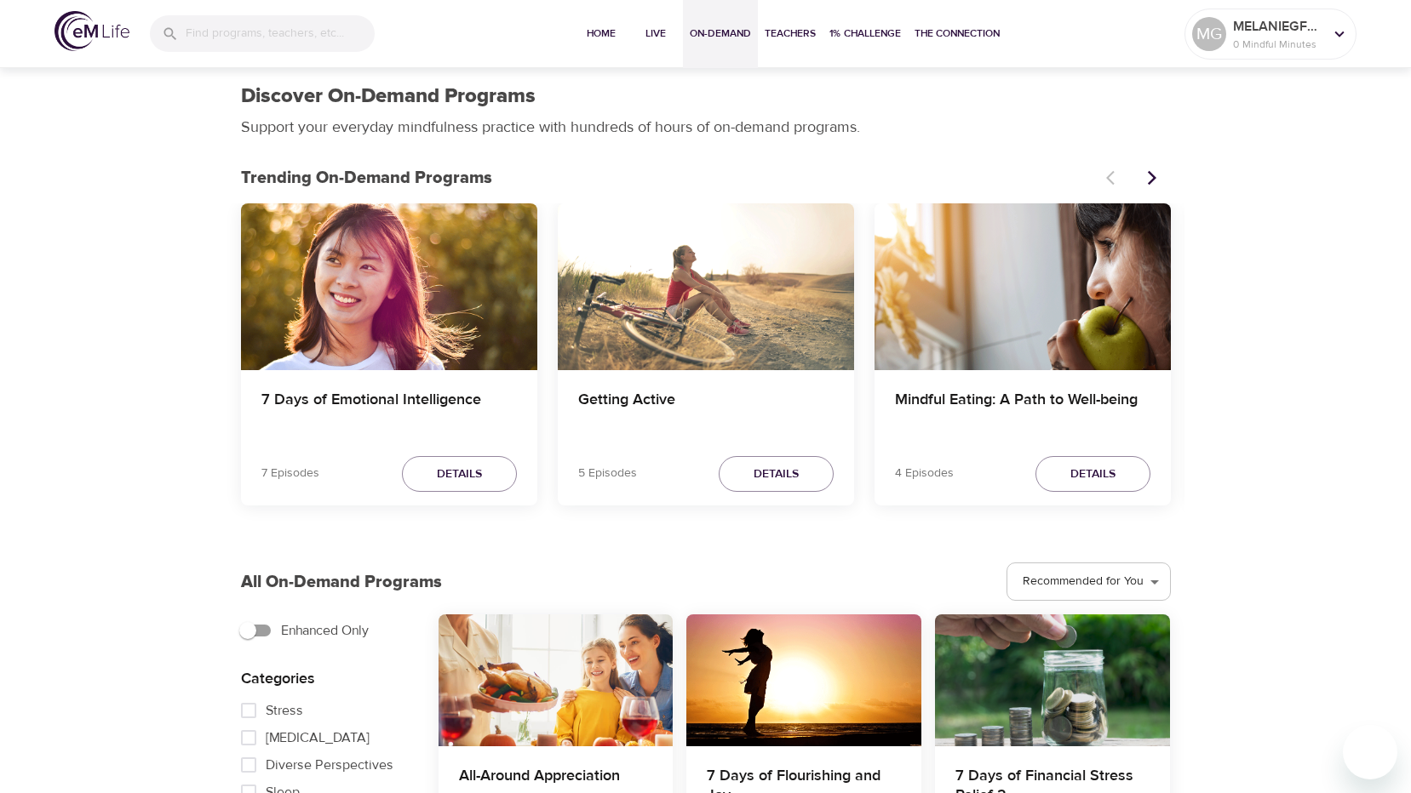
click at [80, 32] on img at bounding box center [91, 31] width 75 height 40
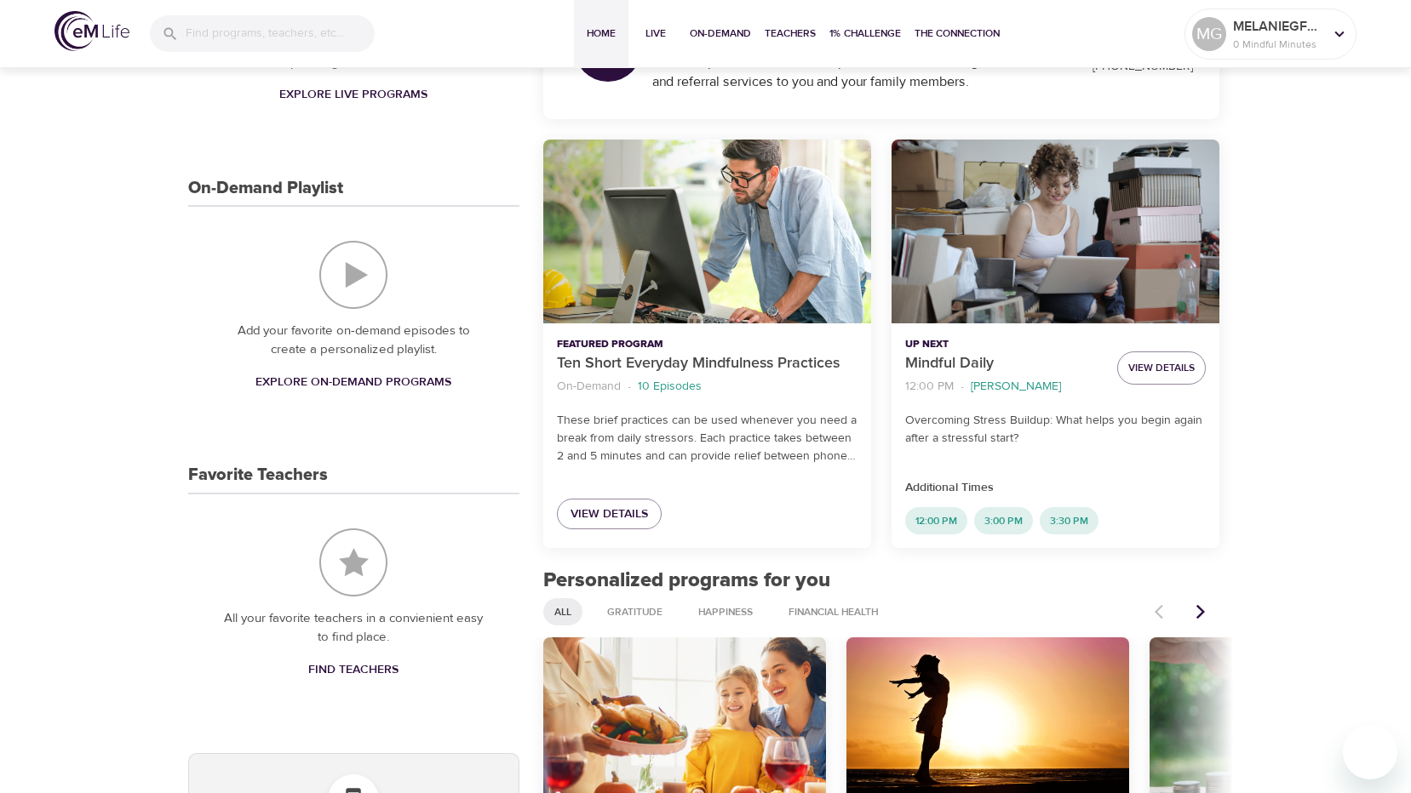
scroll to position [511, 0]
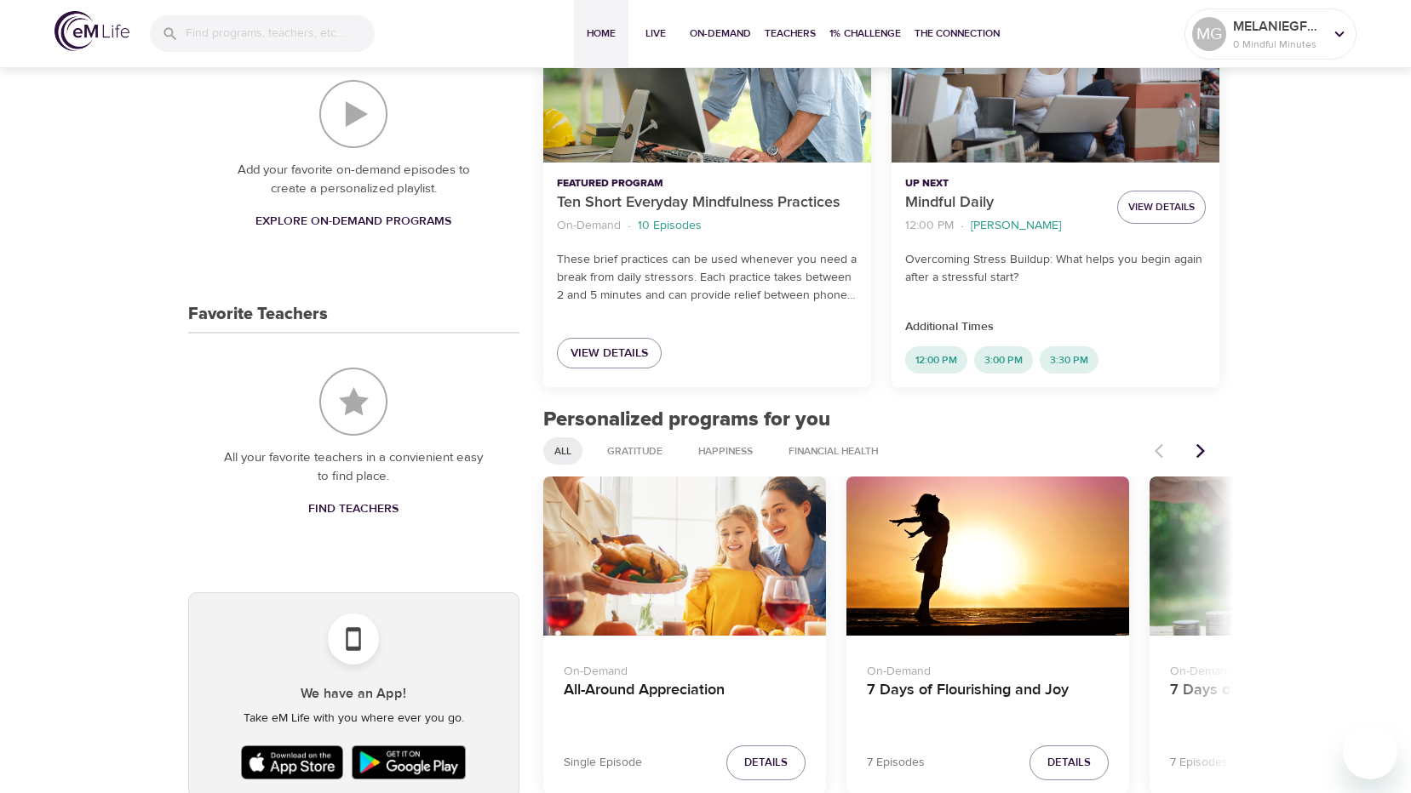
click at [356, 627] on icon at bounding box center [353, 639] width 15 height 24
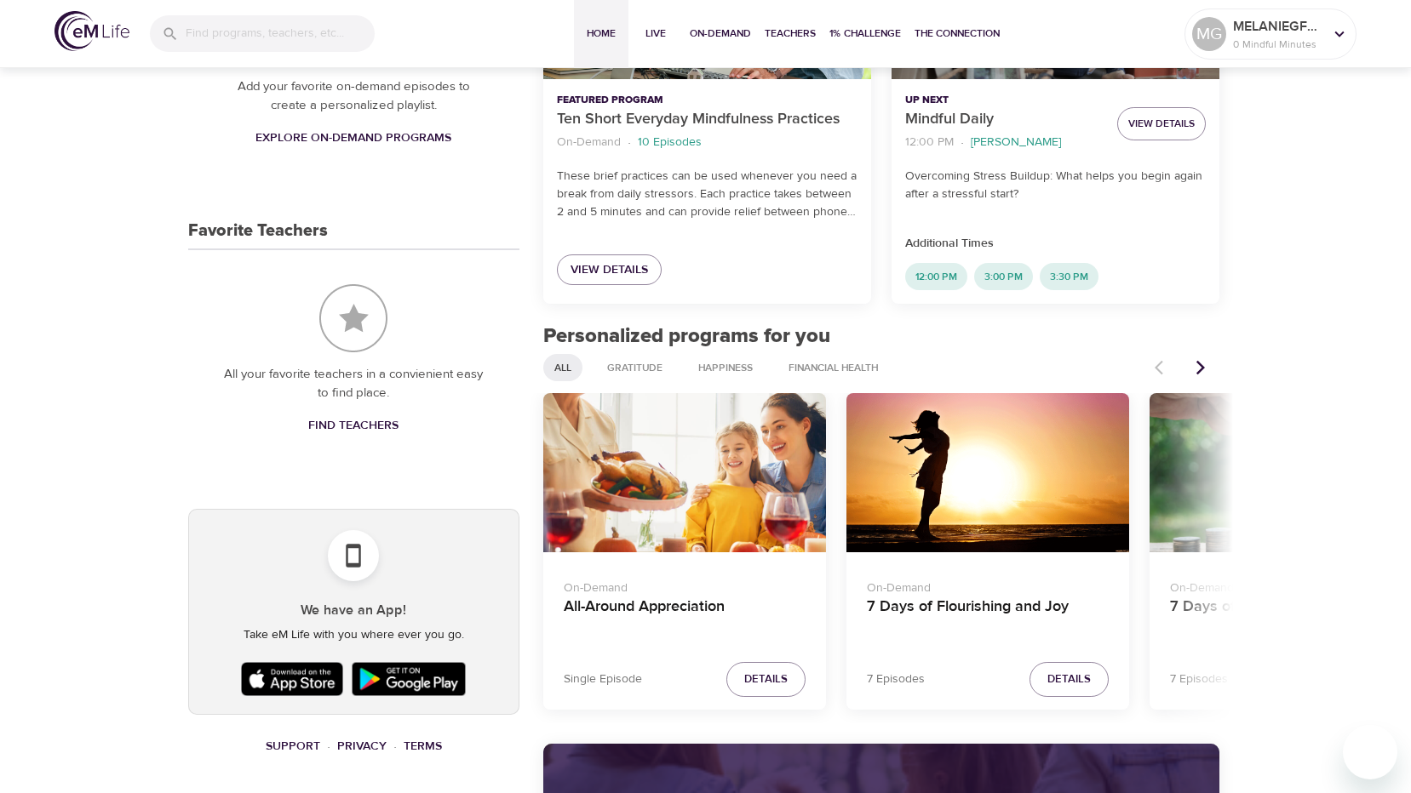
scroll to position [596, 0]
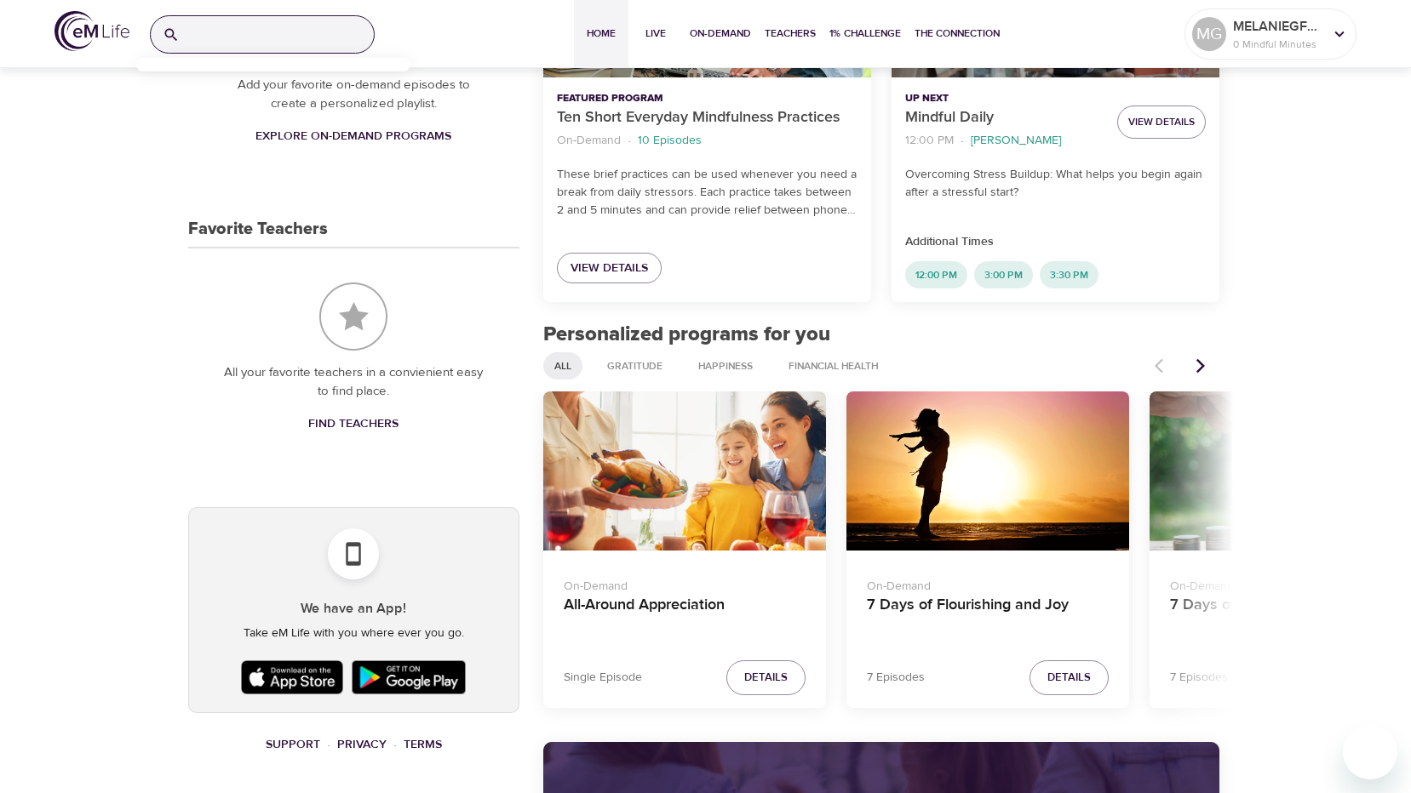
click at [193, 43] on input "search" at bounding box center [279, 34] width 187 height 37
type input "APP"
click at [269, 38] on input "APP" at bounding box center [279, 34] width 187 height 37
click at [253, 68] on div at bounding box center [273, 65] width 274 height 14
click at [266, 36] on input "APP" at bounding box center [279, 34] width 187 height 37
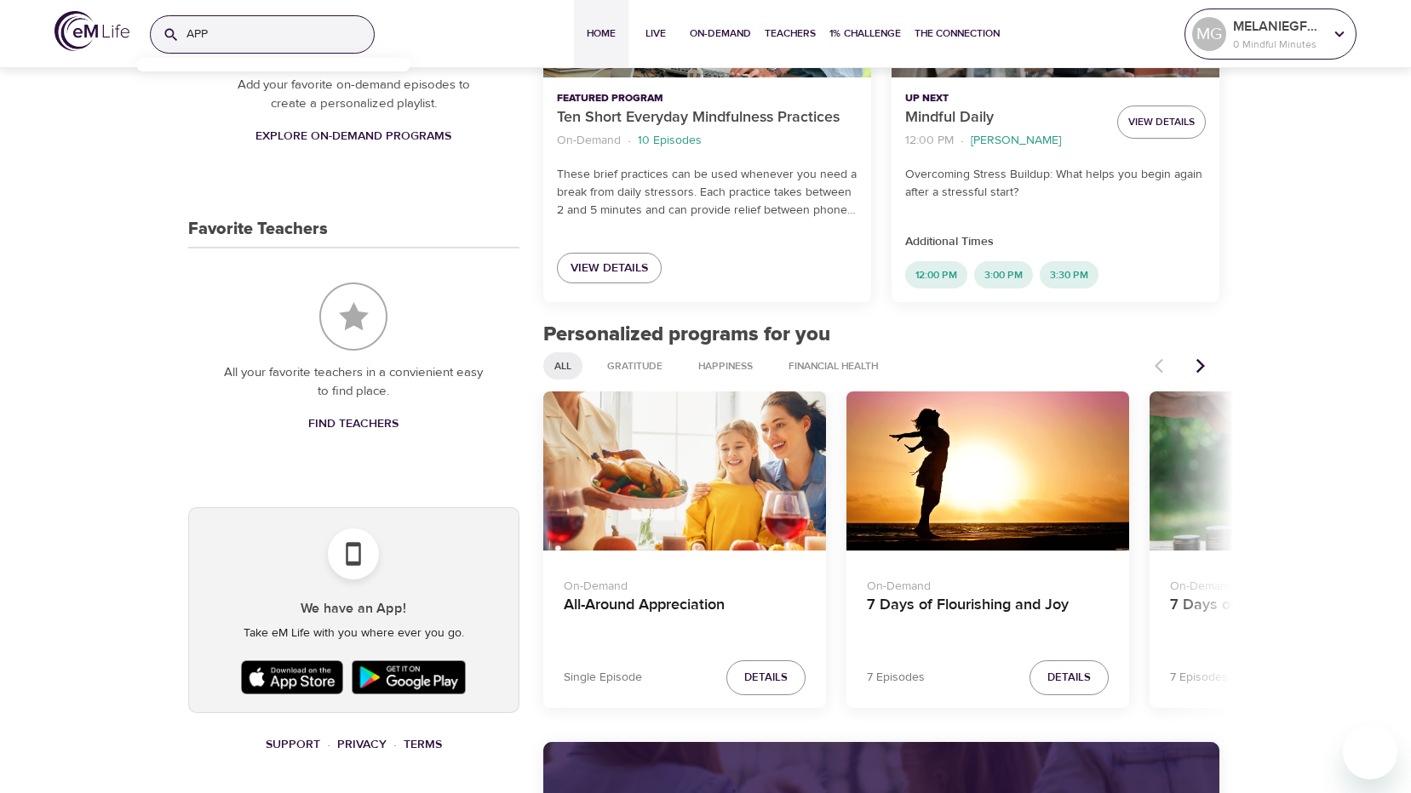
click at [1263, 37] on p "0 Mindful Minutes" at bounding box center [1278, 44] width 90 height 15
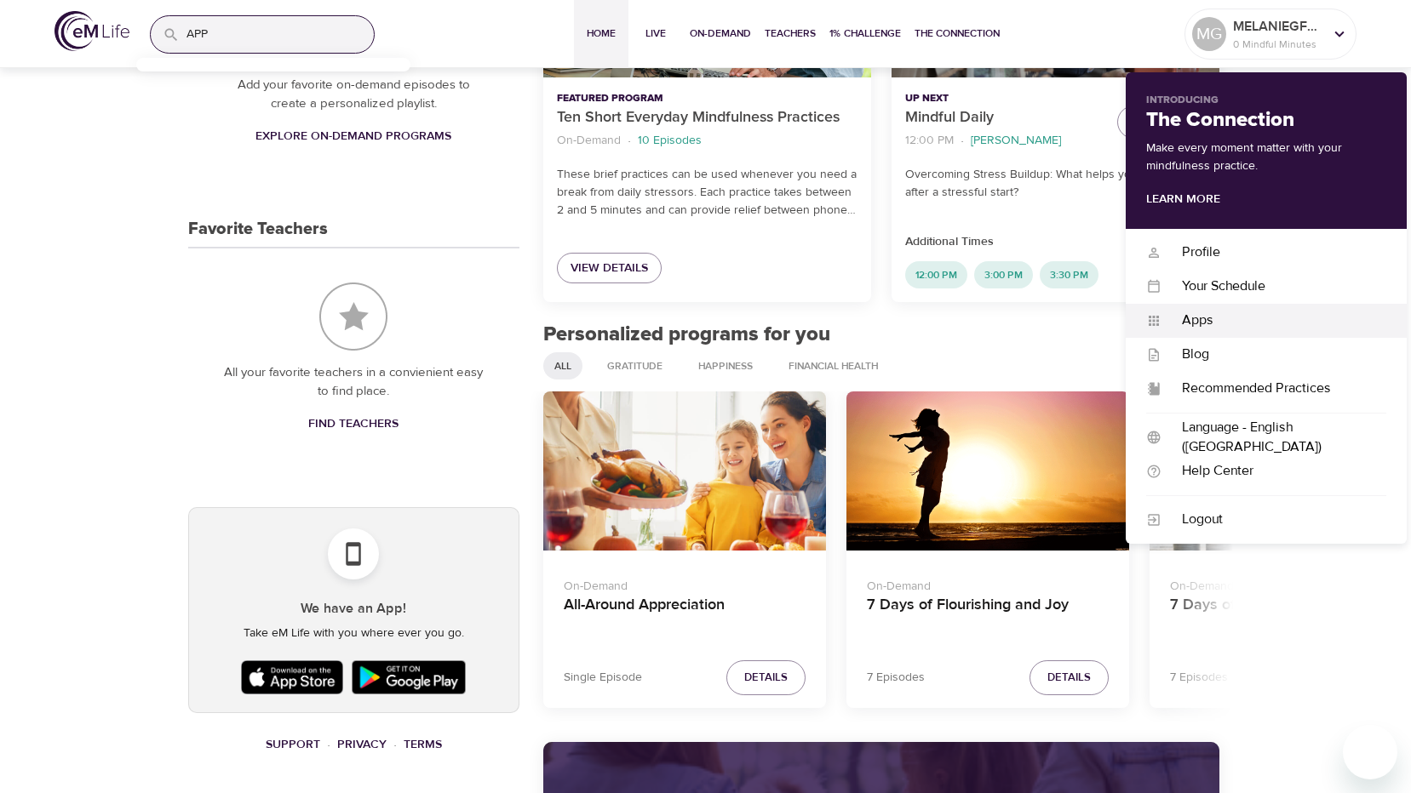
click at [1194, 322] on div "Apps" at bounding box center [1273, 321] width 225 height 20
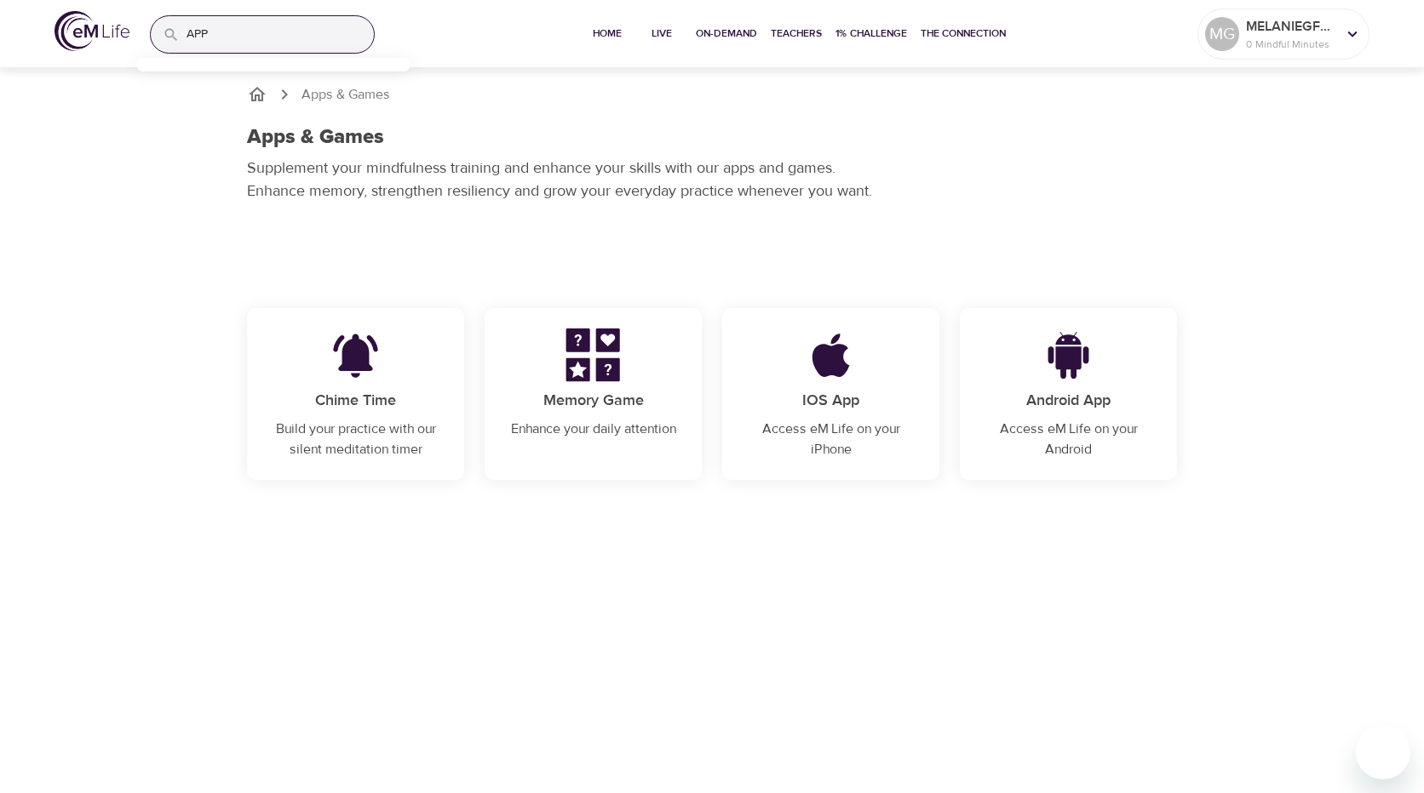
click at [816, 363] on img at bounding box center [830, 356] width 106 height 54
